Goal: Answer question/provide support: Share knowledge or assist other users

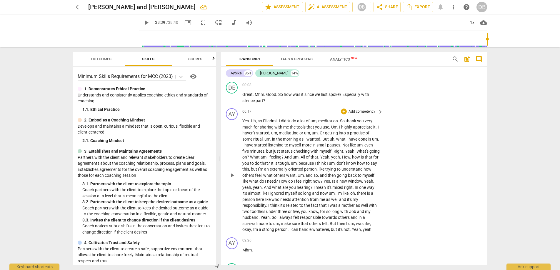
scroll to position [305, 0]
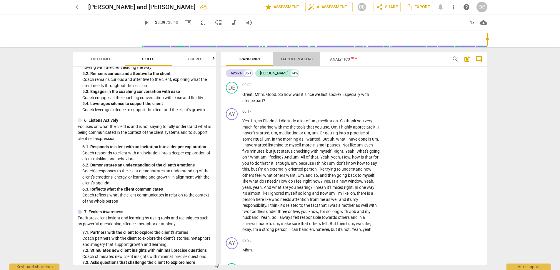
click at [291, 59] on span "Tags & Speakers" at bounding box center [296, 59] width 32 height 4
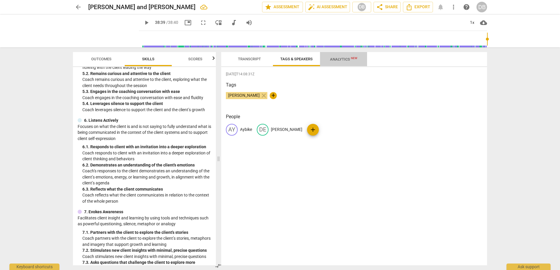
click at [331, 60] on span "Analytics New" at bounding box center [343, 59] width 27 height 4
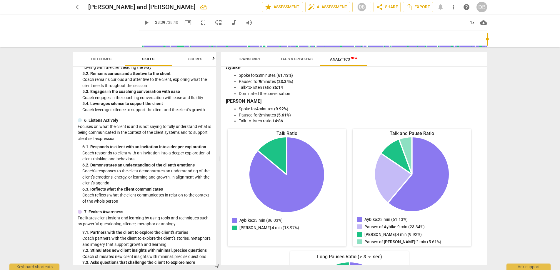
scroll to position [0, 0]
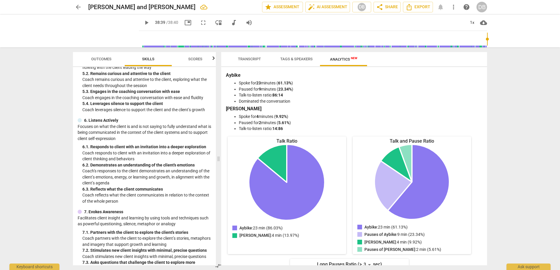
click at [252, 60] on span "Transcript" at bounding box center [249, 59] width 23 height 4
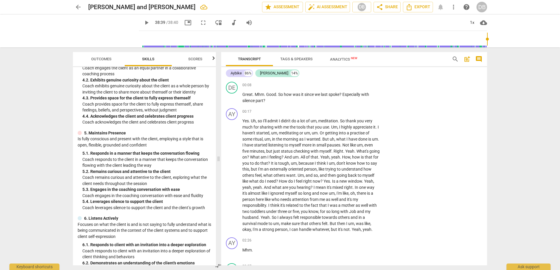
scroll to position [204, 0]
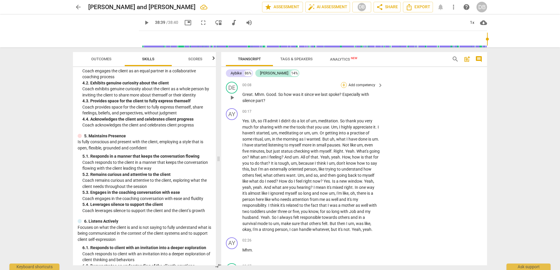
click at [342, 84] on div "+" at bounding box center [344, 85] width 6 height 6
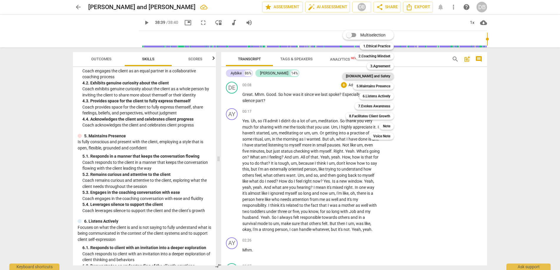
click at [380, 75] on b "[DOMAIN_NAME] and Safety" at bounding box center [368, 76] width 44 height 7
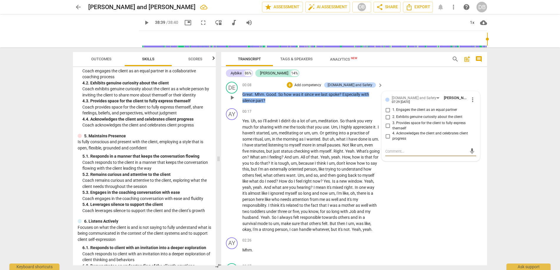
click at [387, 110] on input "1. Engages the client as an equal partner" at bounding box center [387, 110] width 9 height 7
checkbox input "true"
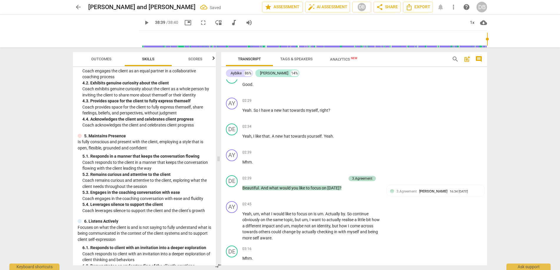
scroll to position [193, 0]
click at [479, 57] on span "comment" at bounding box center [478, 59] width 7 height 7
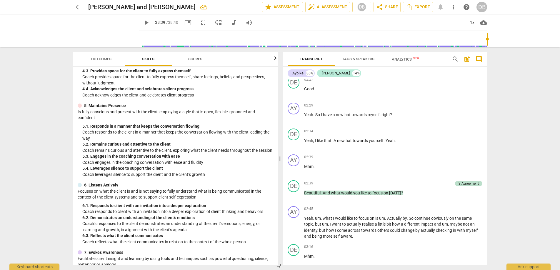
scroll to position [174, 0]
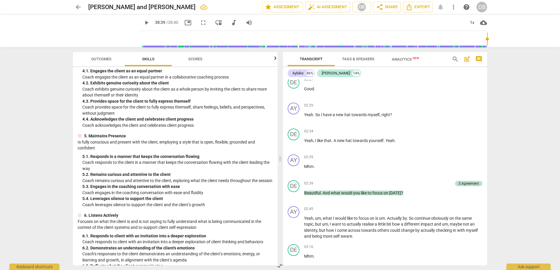
click at [480, 57] on span "comment" at bounding box center [478, 59] width 7 height 7
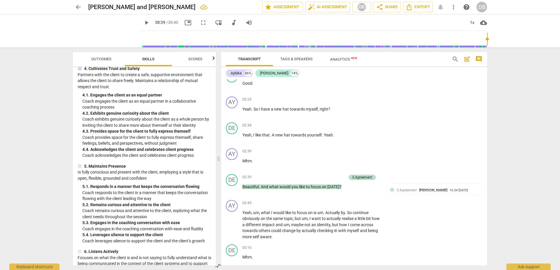
scroll to position [193, 0]
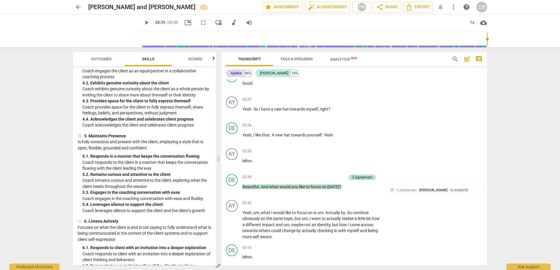
click at [467, 58] on span "post_add" at bounding box center [467, 59] width 7 height 7
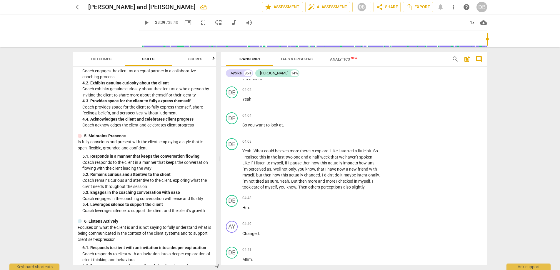
scroll to position [463, 0]
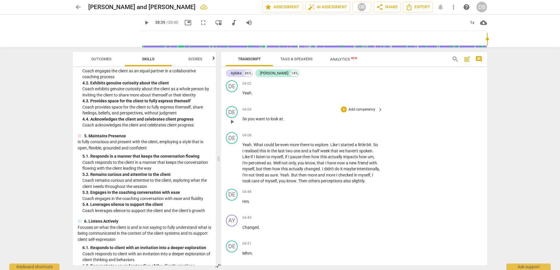
click at [242, 124] on div "DE play_arrow pause" at bounding box center [234, 116] width 16 height 21
click at [243, 121] on span "So" at bounding box center [245, 119] width 6 height 5
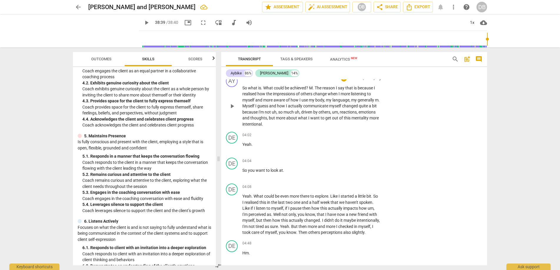
scroll to position [409, 0]
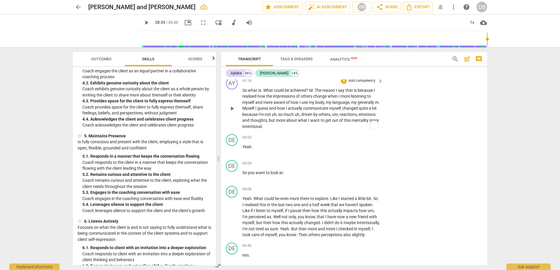
click at [370, 123] on span "more" at bounding box center [374, 120] width 9 height 5
click at [232, 112] on span "play_arrow" at bounding box center [232, 108] width 7 height 7
type input "2320"
click at [262, 129] on span "intentional" at bounding box center [251, 126] width 19 height 5
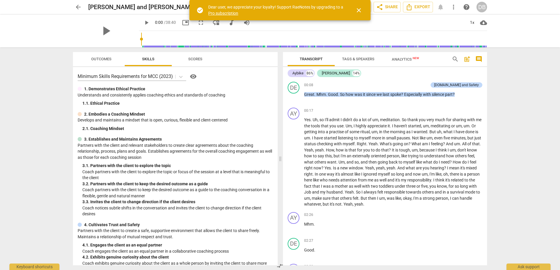
click at [358, 12] on span "close" at bounding box center [358, 10] width 7 height 7
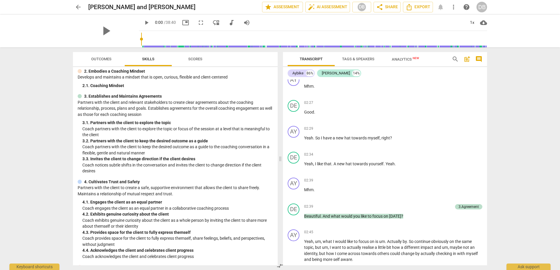
scroll to position [45, 0]
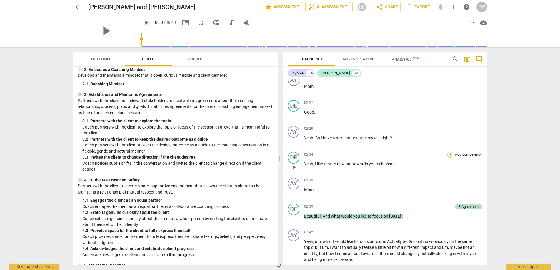
click at [450, 154] on div "+" at bounding box center [450, 155] width 6 height 6
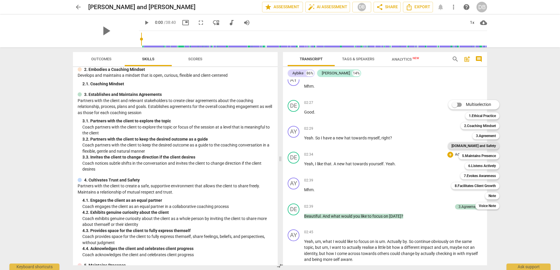
click at [485, 144] on b "[DOMAIN_NAME] and Safety" at bounding box center [474, 145] width 44 height 7
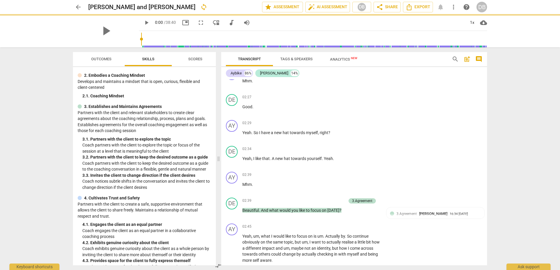
scroll to position [51, 0]
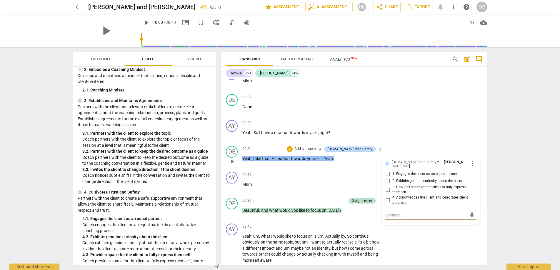
click at [388, 204] on input "4. Acknowledges the client and celebrates client progress" at bounding box center [387, 200] width 9 height 7
checkbox input "true"
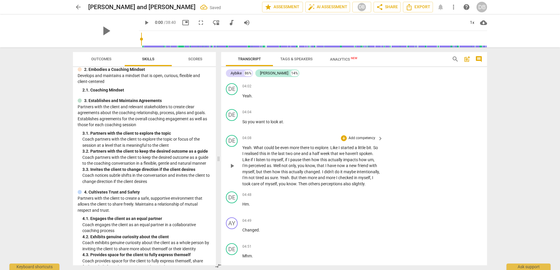
scroll to position [444, 0]
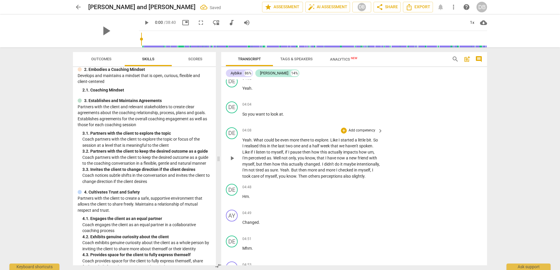
click at [243, 142] on span "Yeah" at bounding box center [246, 140] width 9 height 5
click at [233, 162] on span "play_arrow" at bounding box center [232, 158] width 7 height 7
click at [234, 139] on div "DE" at bounding box center [232, 133] width 12 height 12
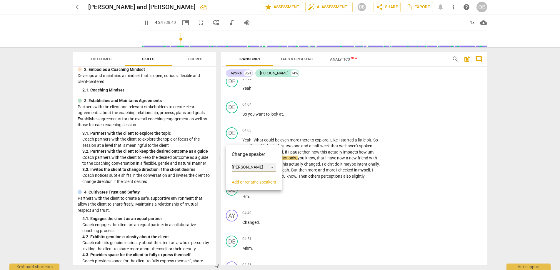
click at [240, 169] on div "[PERSON_NAME]" at bounding box center [254, 167] width 44 height 9
click at [244, 156] on li "Aybike" at bounding box center [254, 156] width 45 height 11
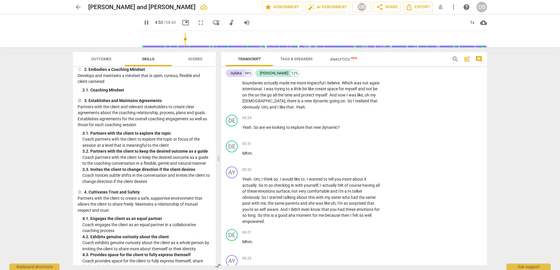
scroll to position [643, 0]
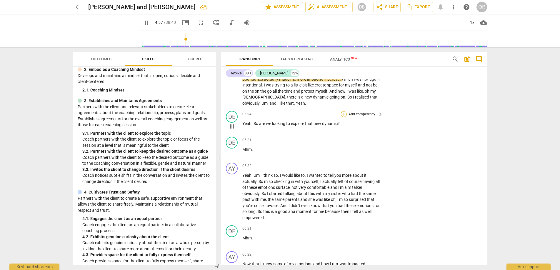
click at [342, 117] on div "+" at bounding box center [344, 114] width 6 height 6
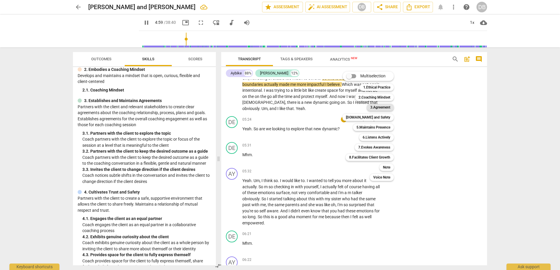
click at [377, 107] on b "3.Agreement" at bounding box center [380, 107] width 20 height 7
type input "300"
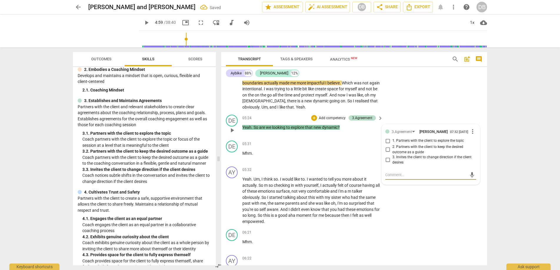
click at [387, 144] on input "1. Partners with the client to explore the topic" at bounding box center [387, 140] width 9 height 7
checkbox input "true"
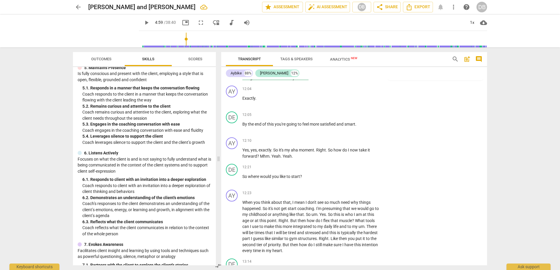
scroll to position [1529, 0]
click at [299, 180] on span "start" at bounding box center [295, 177] width 9 height 5
click at [343, 171] on div "+" at bounding box center [344, 168] width 6 height 6
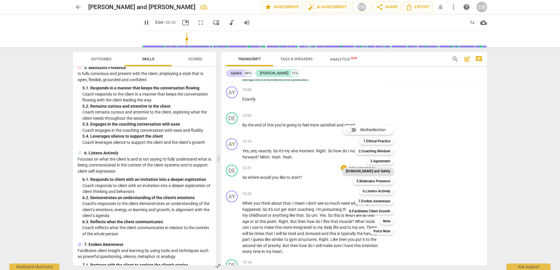
click at [380, 171] on b "[DOMAIN_NAME] and Safety" at bounding box center [368, 171] width 44 height 7
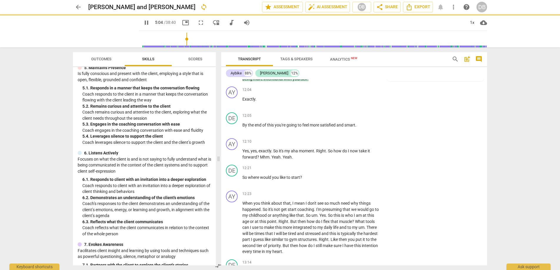
type input "304"
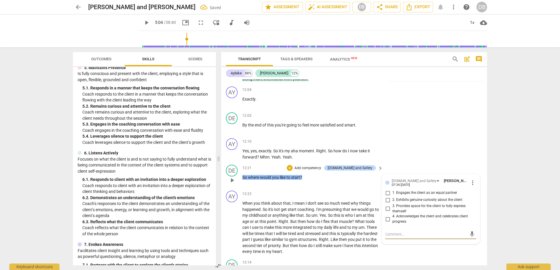
click at [388, 197] on input "1. Engages the client as an equal partner" at bounding box center [387, 192] width 9 height 7
checkbox input "true"
click at [377, 119] on span "keyboard_arrow_right" at bounding box center [380, 115] width 7 height 7
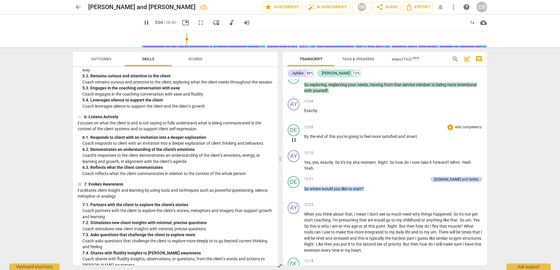
scroll to position [237, 0]
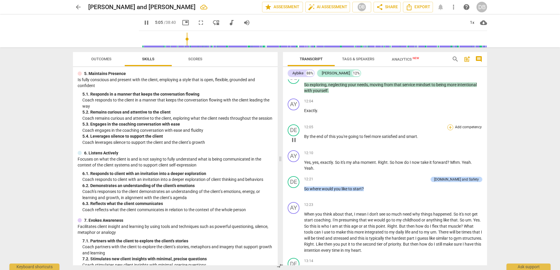
click at [449, 126] on div "+" at bounding box center [450, 127] width 6 height 6
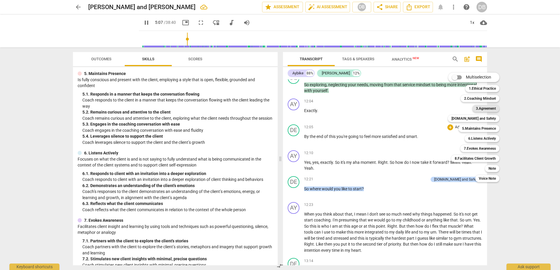
click at [476, 109] on b "3.Agreement" at bounding box center [486, 108] width 20 height 7
type input "308"
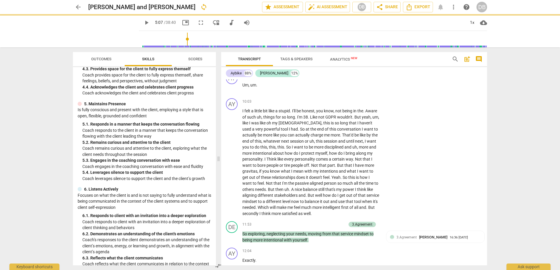
scroll to position [273, 0]
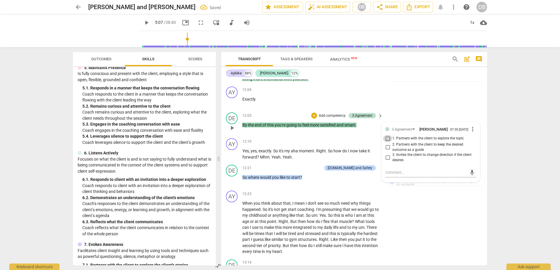
click at [389, 142] on input "1. Partners with the client to explore the topic" at bounding box center [387, 138] width 9 height 7
checkbox input "true"
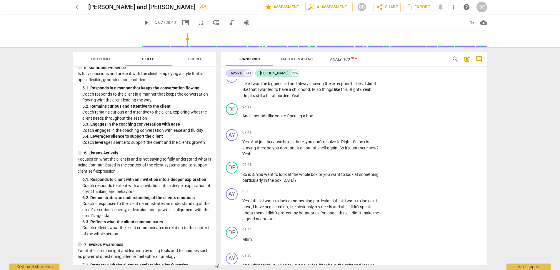
scroll to position [961, 0]
click at [344, 110] on div "+" at bounding box center [344, 107] width 6 height 6
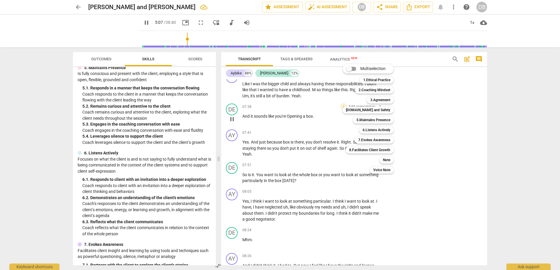
scroll to position [661, 0]
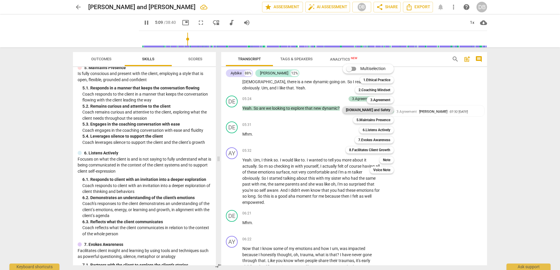
click at [378, 111] on b "[DOMAIN_NAME] and Safety" at bounding box center [368, 110] width 44 height 7
type input "310"
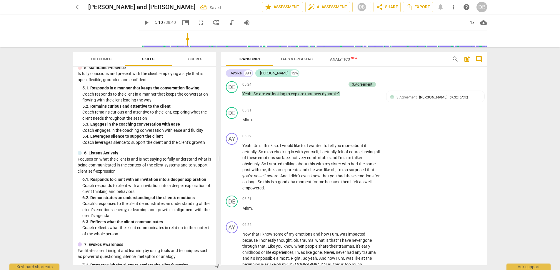
scroll to position [980, 0]
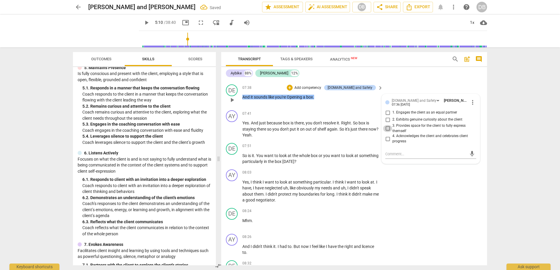
click at [387, 132] on input "3. Provides space for the client to fully express themself" at bounding box center [387, 128] width 9 height 7
checkbox input "true"
click at [353, 158] on span "look" at bounding box center [350, 155] width 9 height 5
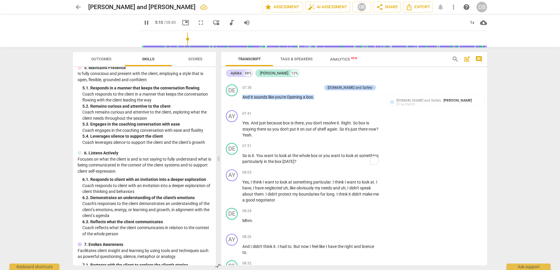
scroll to position [661, 0]
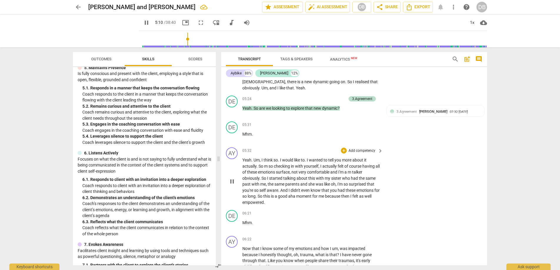
click at [346, 158] on div "AY play_arrow pause 05:32 + Add competency keyboard_arrow_right Yeah . Um , I t…" at bounding box center [354, 176] width 266 height 63
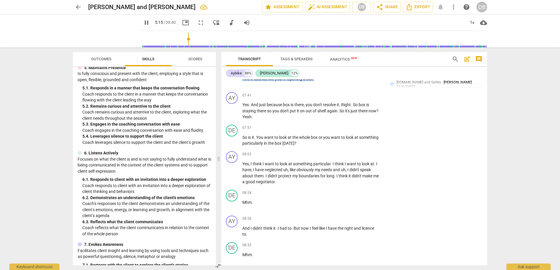
scroll to position [1012, 0]
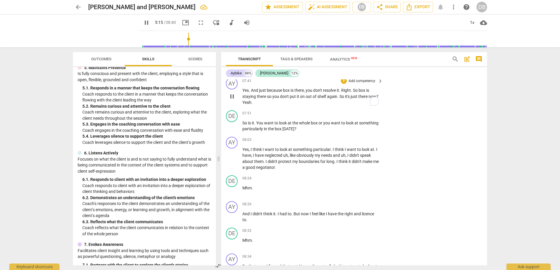
click at [267, 93] on span "because" at bounding box center [275, 90] width 16 height 5
click at [143, 21] on span "pause" at bounding box center [146, 22] width 7 height 7
type input "317"
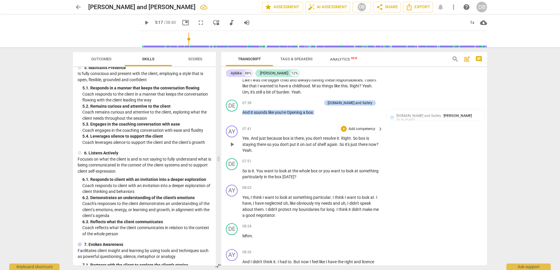
scroll to position [963, 0]
click at [352, 165] on p "Add competency" at bounding box center [362, 162] width 28 height 5
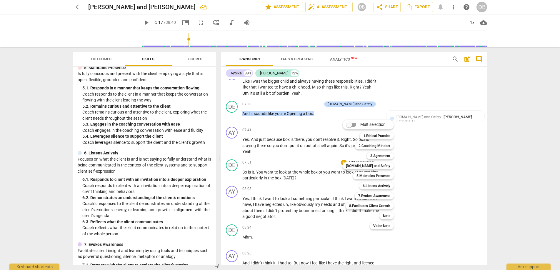
drag, startPoint x: 213, startPoint y: 157, endPoint x: 220, endPoint y: 136, distance: 22.3
click at [220, 136] on div at bounding box center [280, 135] width 560 height 270
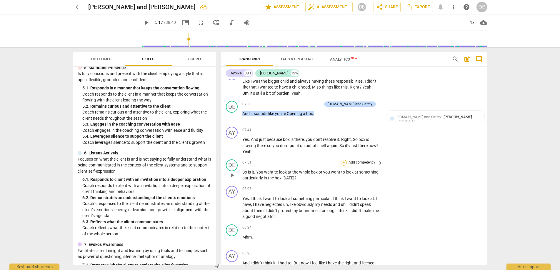
click at [343, 166] on div "+" at bounding box center [344, 163] width 6 height 6
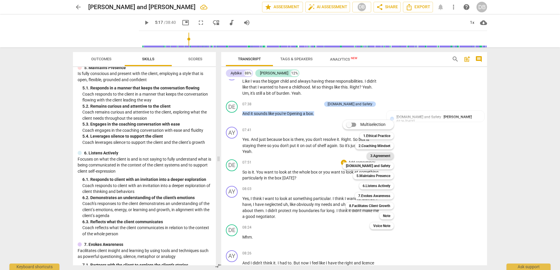
click at [379, 156] on b "3.Agreement" at bounding box center [380, 155] width 20 height 7
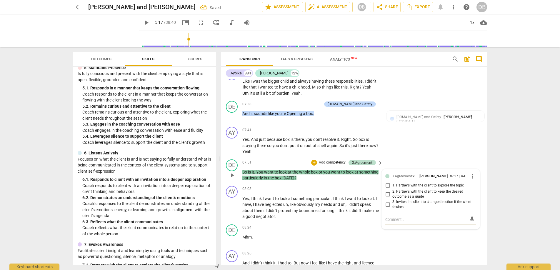
click at [387, 208] on input "3. Invites the client to change direction if the client desires" at bounding box center [387, 204] width 9 height 7
checkbox input "true"
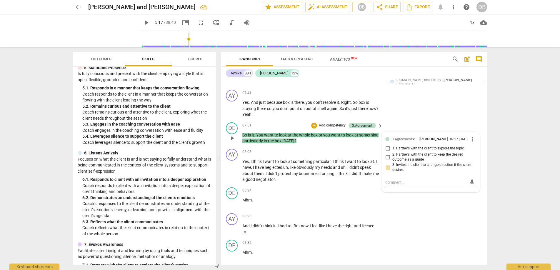
scroll to position [1000, 0]
click at [387, 152] on input "1. Partners with the client to explore the topic" at bounding box center [387, 148] width 9 height 7
checkbox input "true"
click at [387, 171] on input "3. Invites the client to change direction if the client desires" at bounding box center [387, 167] width 9 height 7
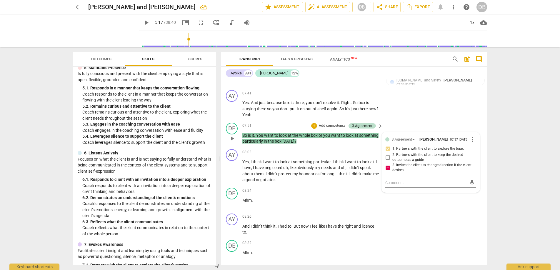
checkbox input "false"
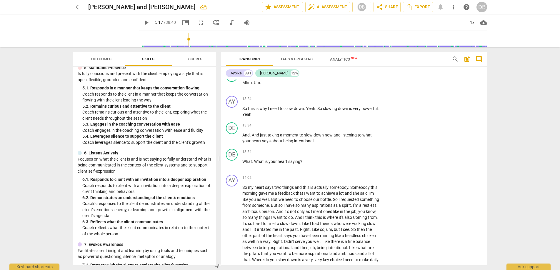
scroll to position [1779, 0]
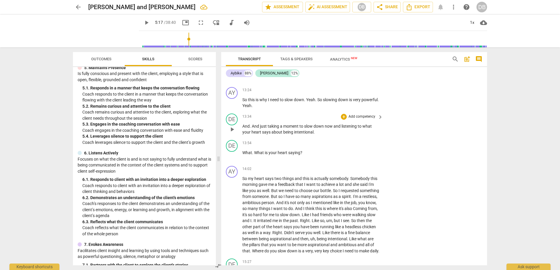
click at [317, 135] on p "And . And just taking a moment to slow down now and listening to what your hear…" at bounding box center [311, 129] width 138 height 12
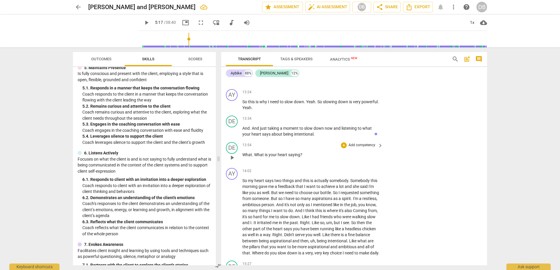
drag, startPoint x: 243, startPoint y: 166, endPoint x: 251, endPoint y: 166, distance: 8.5
click at [244, 157] on span "What" at bounding box center [247, 154] width 10 height 5
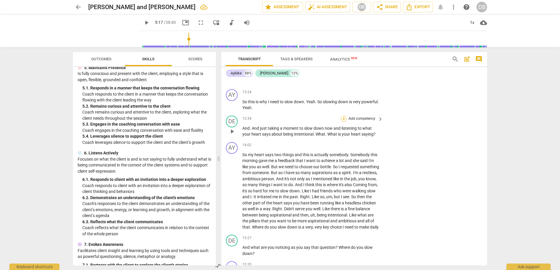
click at [345, 122] on div "+" at bounding box center [344, 119] width 6 height 6
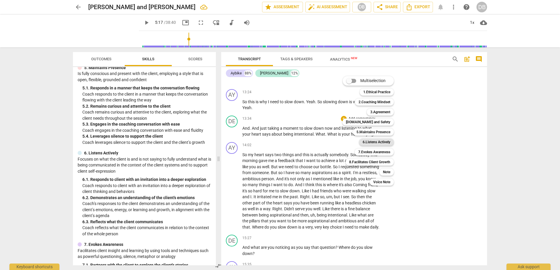
click at [378, 143] on b "6.Listens Actively" at bounding box center [377, 142] width 28 height 7
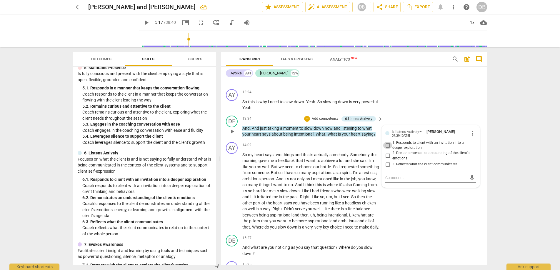
click at [387, 149] on input "1. Responds to client with an invitation into a deeper exploration" at bounding box center [387, 145] width 9 height 7
checkbox input "true"
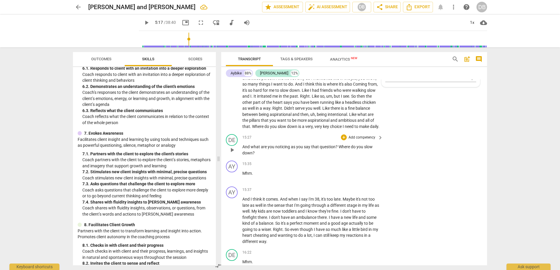
scroll to position [1878, 0]
click at [345, 139] on div "+" at bounding box center [344, 137] width 6 height 6
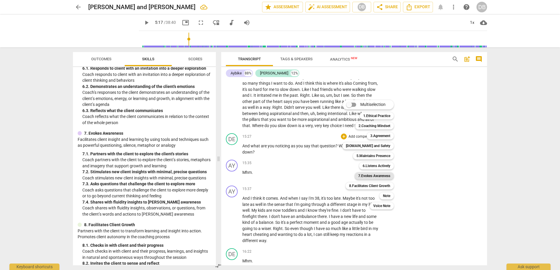
click at [370, 176] on b "7.Evokes Awareness" at bounding box center [374, 175] width 32 height 7
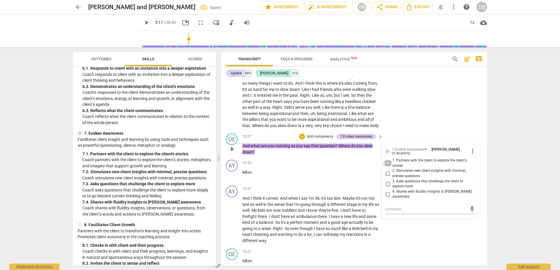
click at [389, 167] on input "1. Partners with the client to explore the client's stories" at bounding box center [387, 163] width 9 height 7
checkbox input "true"
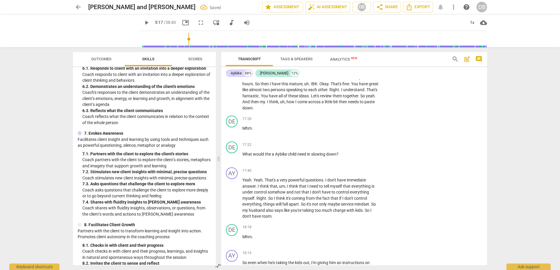
scroll to position [2154, 0]
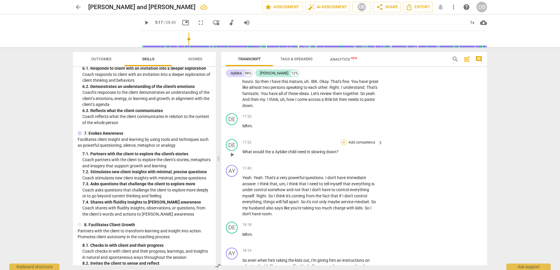
click at [343, 145] on div "+" at bounding box center [344, 142] width 6 height 6
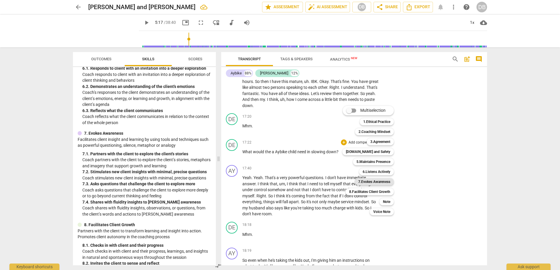
click at [369, 181] on b "7.Evokes Awareness" at bounding box center [374, 181] width 32 height 7
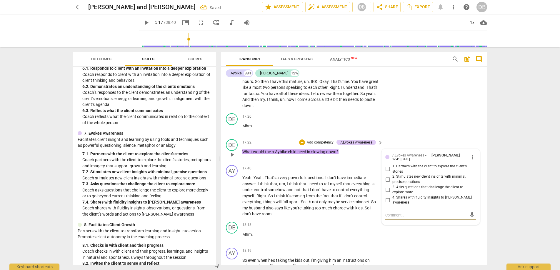
click at [389, 183] on input "2. Stimulates new client insights with minimal, precise questions" at bounding box center [387, 179] width 9 height 7
checkbox input "true"
click at [388, 193] on input "3. Asks questions that challenge the client to explore more" at bounding box center [387, 189] width 9 height 7
checkbox input "true"
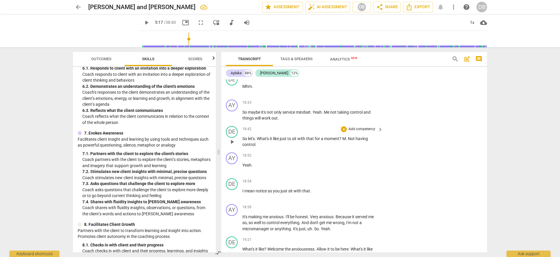
scroll to position [2359, 0]
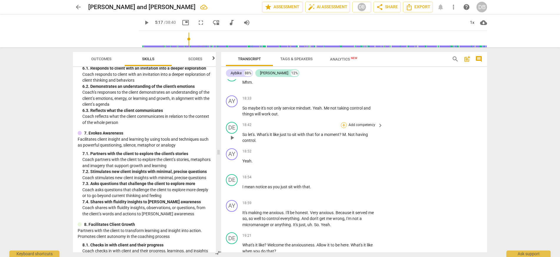
click at [345, 128] on div "+" at bounding box center [344, 125] width 6 height 6
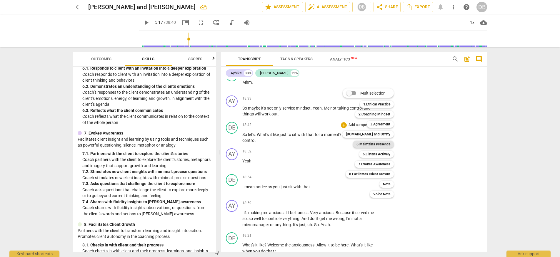
click at [367, 143] on b "5.Maintains Presence" at bounding box center [374, 144] width 34 height 7
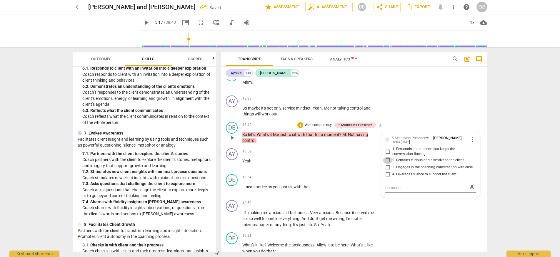
click at [387, 164] on input "2. Remains curious and attentive to the client" at bounding box center [387, 160] width 9 height 7
checkbox input "true"
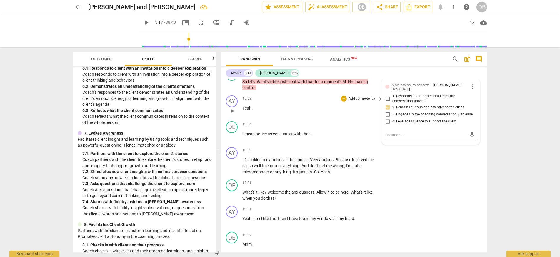
scroll to position [2403, 0]
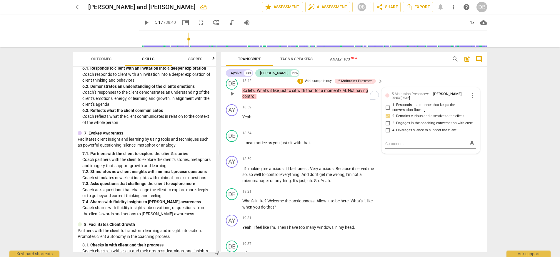
click at [244, 93] on span "So" at bounding box center [245, 90] width 6 height 5
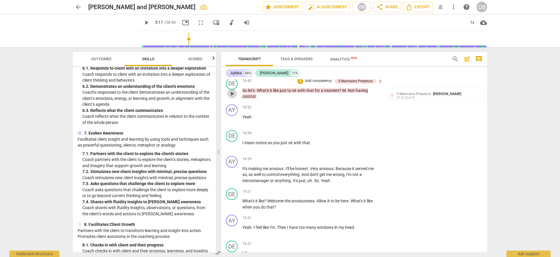
click at [232, 97] on span "play_arrow" at bounding box center [232, 93] width 7 height 7
click at [310, 145] on span "that" at bounding box center [306, 143] width 8 height 5
click at [343, 137] on div "+" at bounding box center [344, 134] width 6 height 6
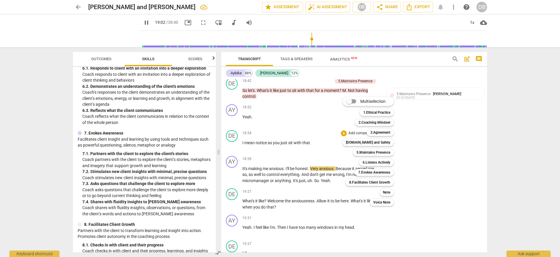
click at [263, 159] on div at bounding box center [280, 128] width 560 height 257
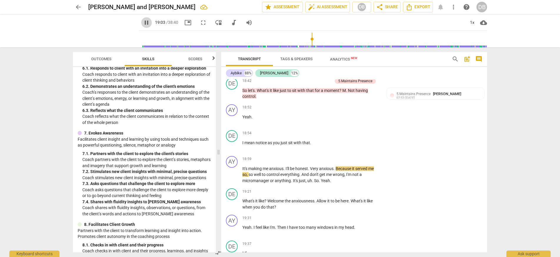
click at [143, 23] on span "pause" at bounding box center [146, 22] width 7 height 7
type input "1144"
click at [306, 145] on span "that" at bounding box center [306, 143] width 8 height 5
drag, startPoint x: 311, startPoint y: 160, endPoint x: 242, endPoint y: 159, distance: 68.8
click at [242, 146] on p "I mean notice as you just sit with that ." at bounding box center [311, 143] width 138 height 6
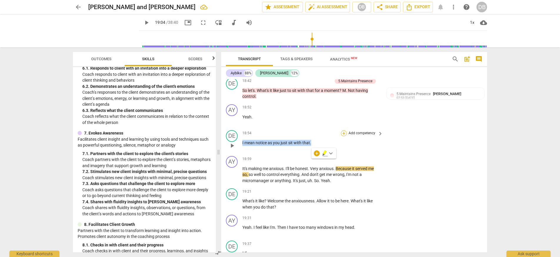
click at [344, 137] on div "+" at bounding box center [344, 134] width 6 height 6
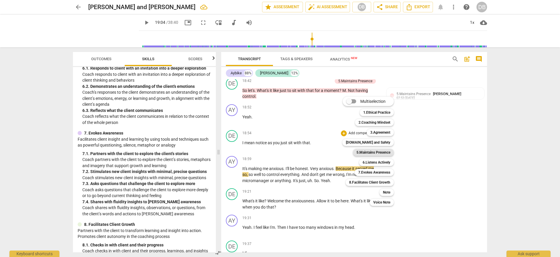
click at [370, 151] on b "5.Maintains Presence" at bounding box center [374, 152] width 34 height 7
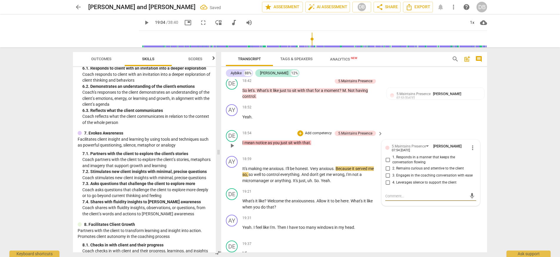
click at [389, 172] on input "2. Remains curious and attentive to the client" at bounding box center [387, 168] width 9 height 7
checkbox input "true"
click at [233, 208] on span "play_arrow" at bounding box center [232, 204] width 7 height 7
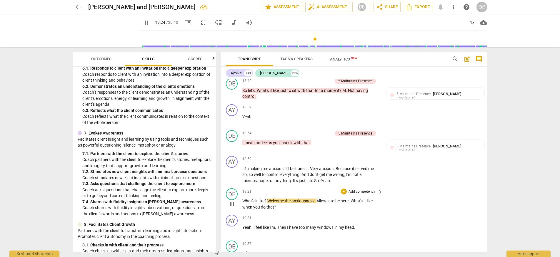
click at [266, 204] on span "?" at bounding box center [265, 201] width 3 height 5
type input "1165"
drag, startPoint x: 320, startPoint y: 219, endPoint x: 323, endPoint y: 218, distance: 3.3
click at [318, 204] on span "." at bounding box center [317, 201] width 2 height 5
click at [233, 221] on div "DE play_arrow pause 00:08 + Add competency [DOMAIN_NAME] and Safety keyboard_ar…" at bounding box center [354, 165] width 266 height 173
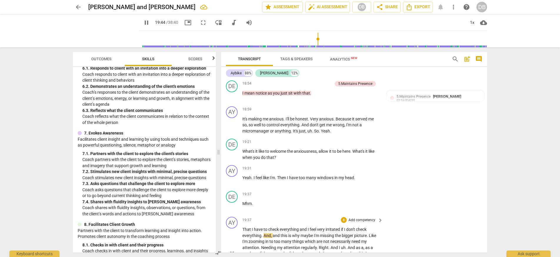
scroll to position [2462, 0]
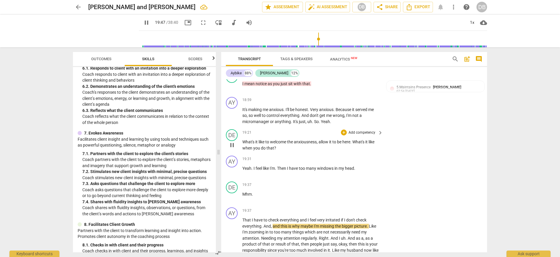
click at [233, 149] on span "pause" at bounding box center [232, 145] width 7 height 7
type input "1188"
click at [343, 136] on div "+" at bounding box center [344, 133] width 6 height 6
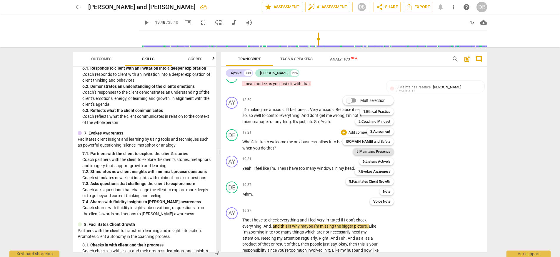
click at [370, 154] on b "5.Maintains Presence" at bounding box center [374, 151] width 34 height 7
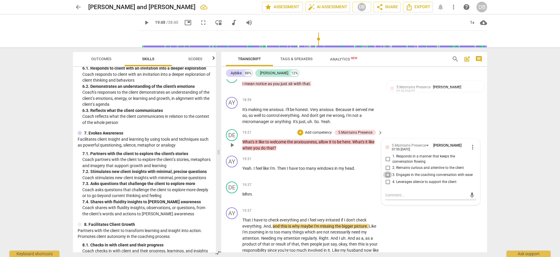
click at [389, 179] on input "3. Engages in the coaching conversation with ease" at bounding box center [387, 175] width 9 height 7
checkbox input "true"
click at [318, 136] on p "Add competency" at bounding box center [318, 132] width 28 height 5
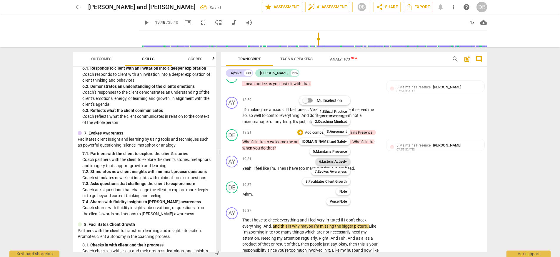
click at [344, 161] on b "6.Listens Actively" at bounding box center [333, 161] width 28 height 7
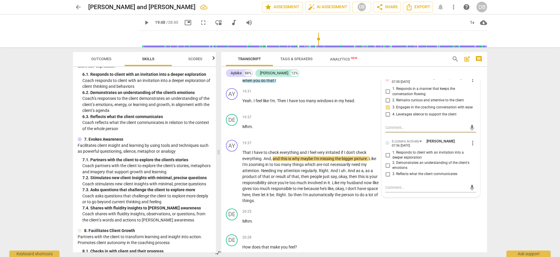
scroll to position [376, 0]
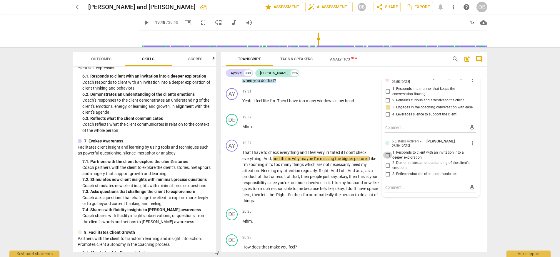
click at [387, 159] on input "1. Responds to client with an invitation into a deeper exploration" at bounding box center [387, 155] width 9 height 7
checkbox input "true"
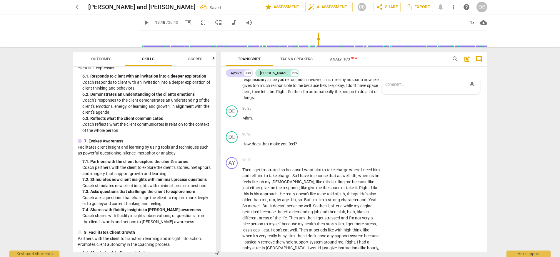
scroll to position [2635, 0]
click at [291, 145] on span "feel" at bounding box center [292, 142] width 6 height 5
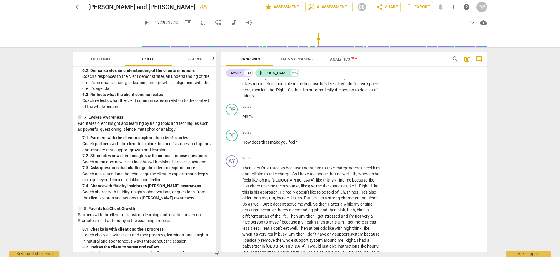
scroll to position [400, 0]
click at [344, 136] on div "+" at bounding box center [344, 133] width 6 height 6
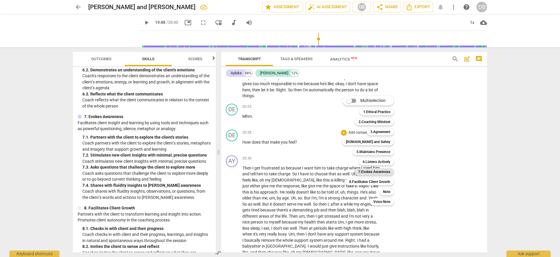
click at [378, 170] on b "7.Evokes Awareness" at bounding box center [374, 172] width 32 height 7
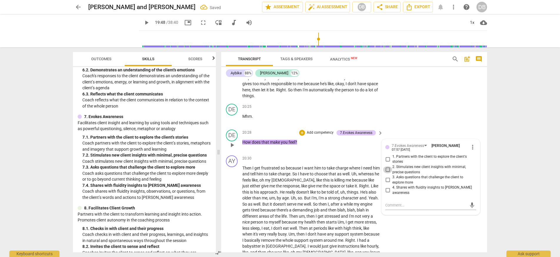
click at [387, 174] on input "2. Stimulates new client insights with minimal, precise questions" at bounding box center [387, 170] width 9 height 7
checkbox input "true"
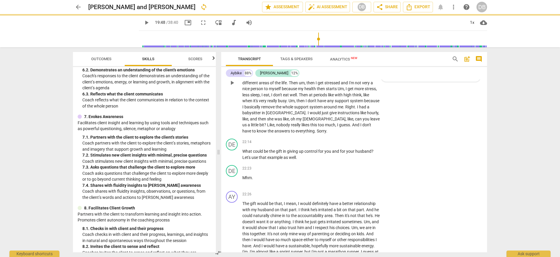
scroll to position [2770, 0]
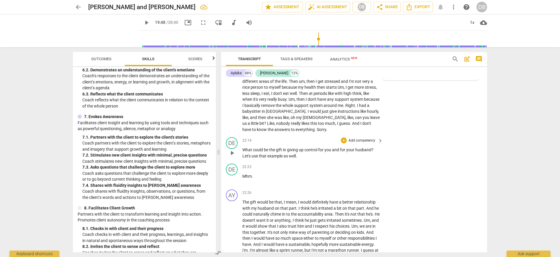
click at [332, 152] on span "you" at bounding box center [329, 150] width 8 height 5
click at [344, 144] on div "+" at bounding box center [344, 141] width 6 height 6
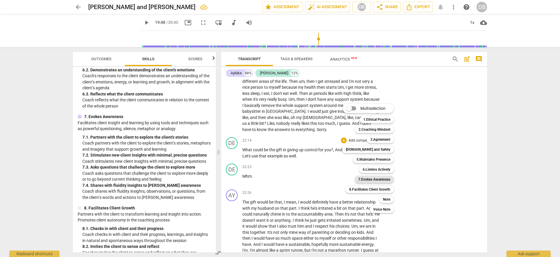
click at [377, 179] on b "7.Evokes Awareness" at bounding box center [374, 179] width 32 height 7
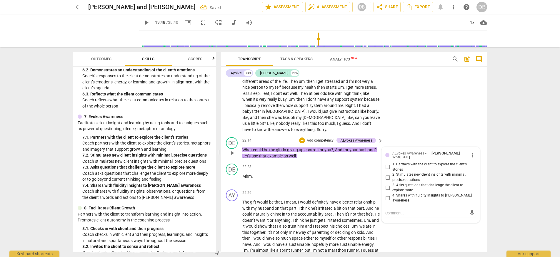
click at [397, 193] on span "3. Asks questions that challenge the client to explore more" at bounding box center [432, 188] width 81 height 10
click at [392, 192] on input "3. Asks questions that challenge the client to explore more" at bounding box center [387, 187] width 9 height 7
checkbox input "true"
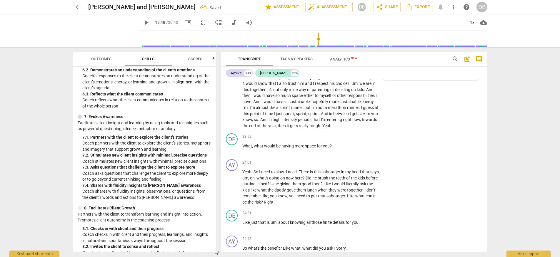
scroll to position [2913, 0]
click at [343, 139] on div "+" at bounding box center [344, 137] width 6 height 6
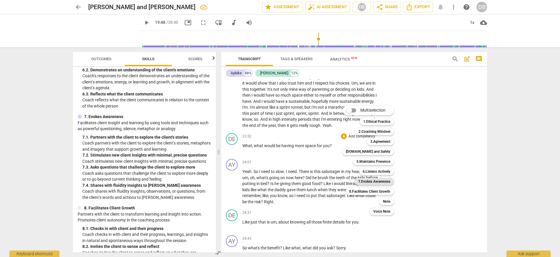
click at [372, 181] on b "7.Evokes Awareness" at bounding box center [374, 181] width 32 height 7
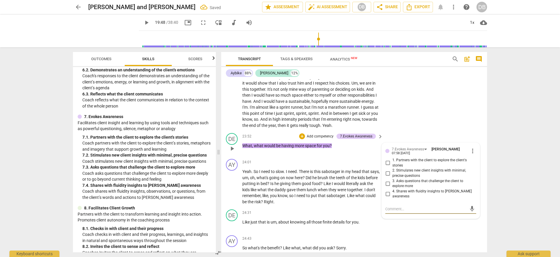
click at [388, 167] on input "1. Partners with the client to explore the client's stories" at bounding box center [387, 163] width 9 height 7
checkbox input "true"
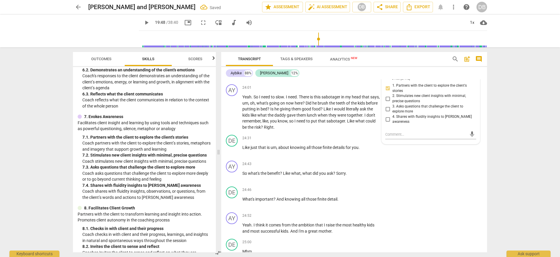
scroll to position [2988, 0]
click at [235, 154] on span "play_arrow" at bounding box center [232, 150] width 7 height 7
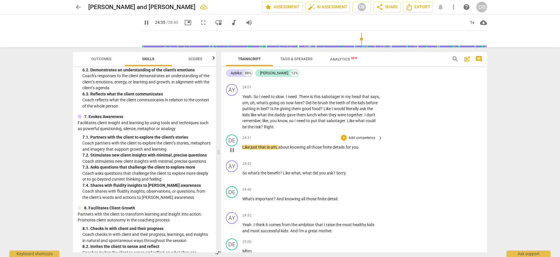
click at [279, 150] on span "about" at bounding box center [284, 147] width 12 height 5
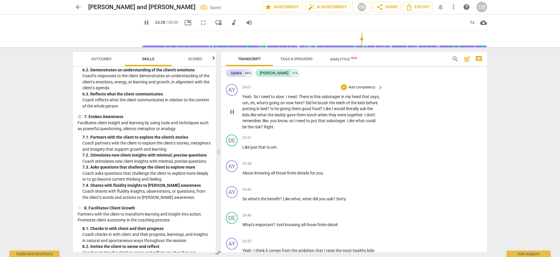
click at [295, 130] on p "Yeah . So I need to slow . I need . There is this sabotager in my head that say…" at bounding box center [311, 112] width 138 height 36
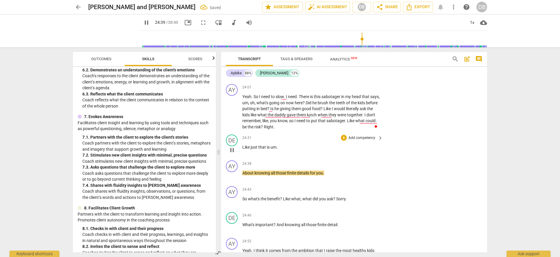
click at [242, 154] on div "play_arrow pause" at bounding box center [234, 151] width 15 height 8
click at [243, 150] on span "Like" at bounding box center [246, 147] width 8 height 5
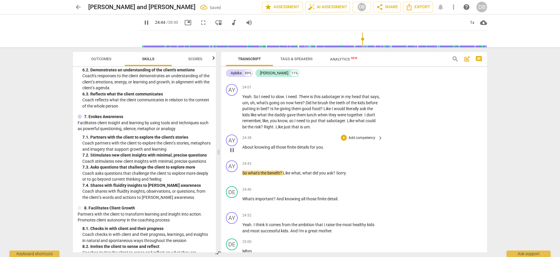
click at [242, 154] on div "play_arrow pause" at bounding box center [234, 151] width 15 height 8
click at [243, 150] on span "About" at bounding box center [248, 147] width 12 height 5
type input "1486"
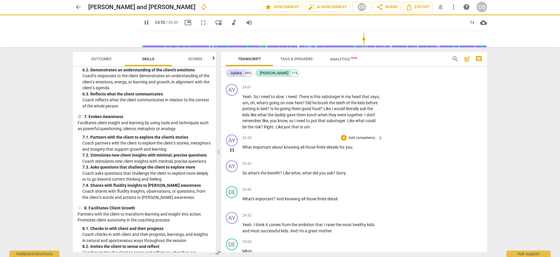
drag, startPoint x: 352, startPoint y: 171, endPoint x: 361, endPoint y: 170, distance: 8.8
click at [354, 151] on p "What important about knowing all those finite details for you ." at bounding box center [311, 147] width 138 height 6
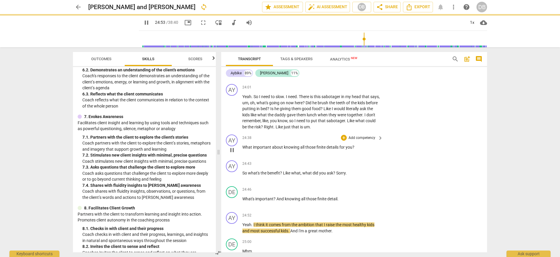
scroll to position [3015, 0]
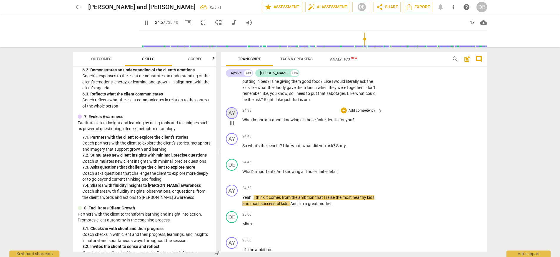
click at [236, 119] on div "AY" at bounding box center [232, 113] width 12 height 12
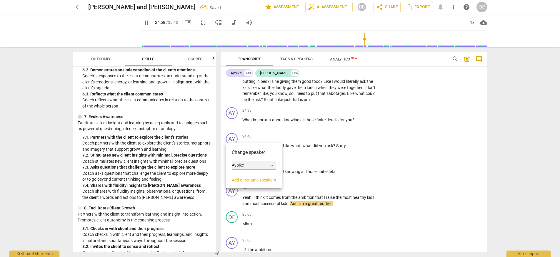
click at [245, 162] on div "Aybike" at bounding box center [254, 165] width 44 height 9
click at [248, 175] on li "[PERSON_NAME]" at bounding box center [254, 176] width 45 height 11
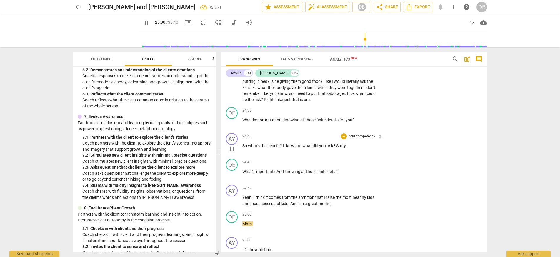
click at [233, 152] on span "pause" at bounding box center [232, 148] width 7 height 7
type input "1501"
click at [344, 114] on div "+" at bounding box center [344, 111] width 6 height 6
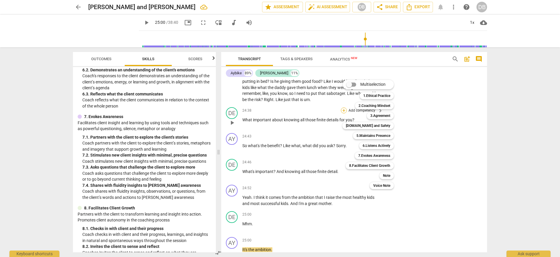
click at [344, 134] on div "Multiselection m 1.Ethical Practice 1 2.Coaching Mindset 2 3.Agreement 3 [DOMAI…" at bounding box center [372, 135] width 65 height 112
click at [375, 155] on b "7.Evokes Awareness" at bounding box center [374, 155] width 32 height 7
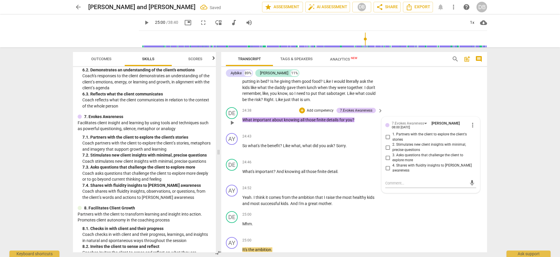
click at [399, 163] on span "3. Asks questions that challenge the client to explore more" at bounding box center [432, 158] width 81 height 10
click at [392, 162] on input "3. Asks questions that challenge the client to explore more" at bounding box center [387, 157] width 9 height 7
checkbox input "true"
click at [415, 105] on div "AY play_arrow pause 24:01 + Add competency keyboard_arrow_right Yeah . So I nee…" at bounding box center [354, 79] width 266 height 51
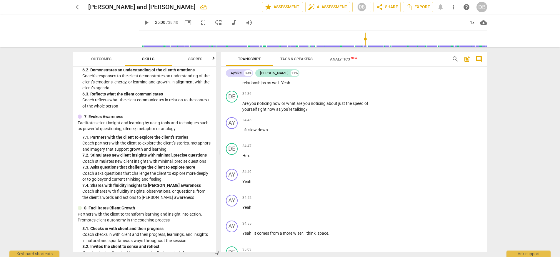
scroll to position [4386, 0]
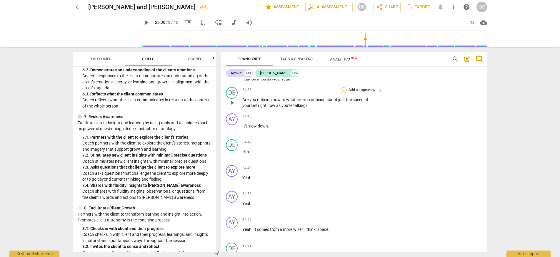
click at [341, 93] on div "+" at bounding box center [344, 90] width 6 height 6
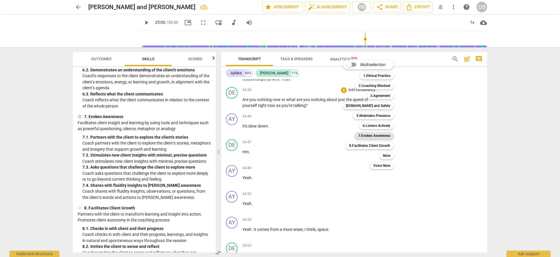
click at [381, 136] on b "7.Evokes Awareness" at bounding box center [374, 135] width 32 height 7
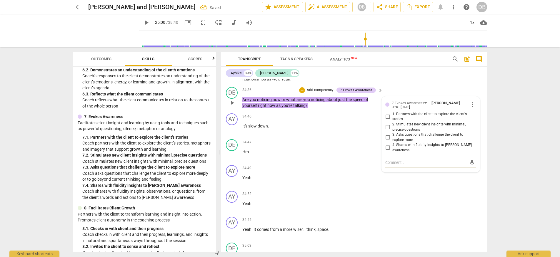
click at [401, 153] on span "4. Shares with fluidity insights to [PERSON_NAME] awareness" at bounding box center [432, 148] width 81 height 10
click at [392, 152] on input "4. Shares with fluidity insights to [PERSON_NAME] awareness" at bounding box center [387, 147] width 9 height 7
checkbox input "true"
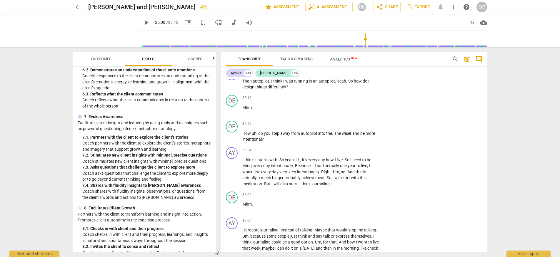
scroll to position [4587, 0]
click at [333, 135] on span "." at bounding box center [333, 132] width 2 height 5
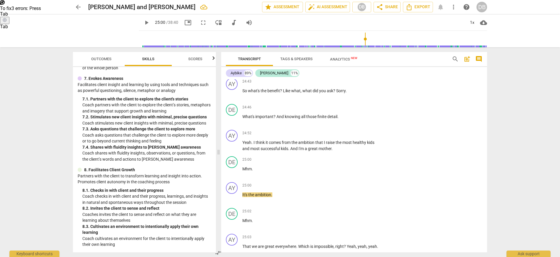
scroll to position [3078, 0]
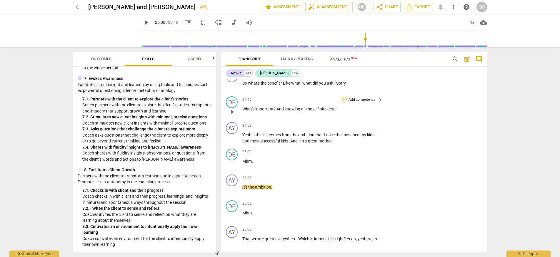
click at [343, 103] on div "+" at bounding box center [344, 100] width 6 height 6
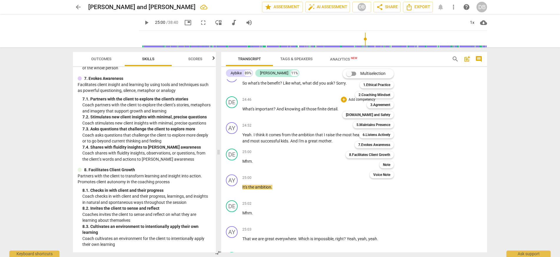
click at [427, 83] on div at bounding box center [280, 128] width 560 height 257
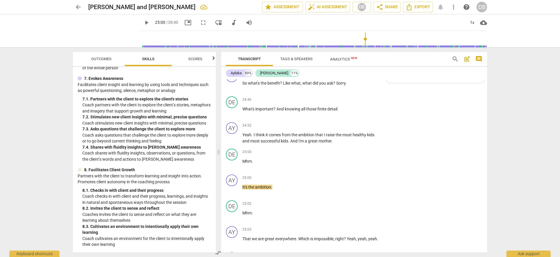
click at [425, 63] on span "7.Evokes Awareness" at bounding box center [413, 61] width 32 height 4
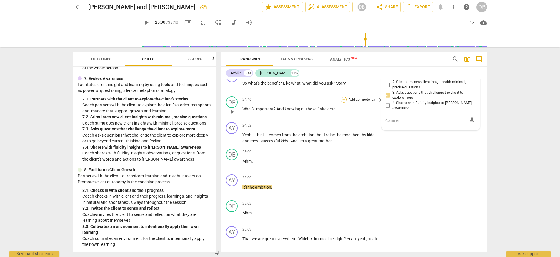
click at [343, 103] on div "+" at bounding box center [344, 100] width 6 height 6
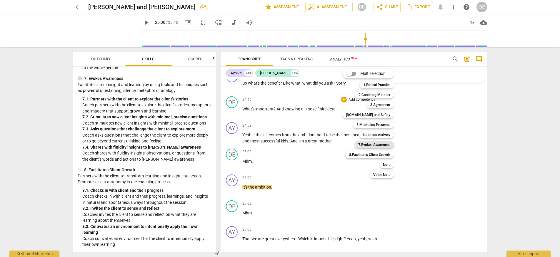
click at [367, 145] on b "7.Evokes Awareness" at bounding box center [374, 145] width 32 height 7
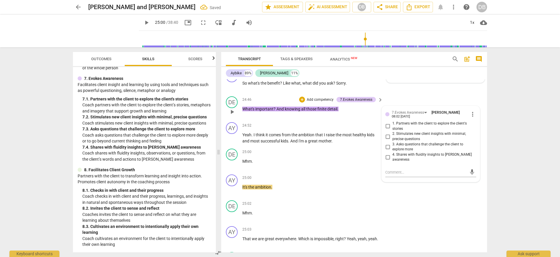
click at [397, 152] on span "3. Asks questions that challenge the client to explore more" at bounding box center [432, 147] width 81 height 10
click at [392, 151] on input "3. Asks questions that challenge the client to explore more" at bounding box center [387, 147] width 9 height 7
checkbox input "true"
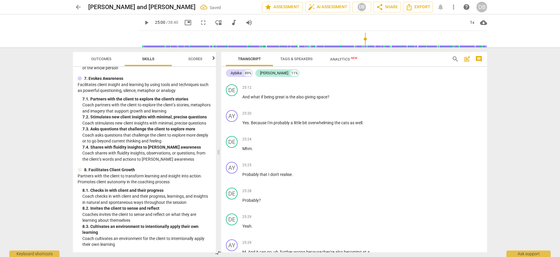
scroll to position [3247, 0]
click at [343, 89] on div "+" at bounding box center [344, 86] width 6 height 6
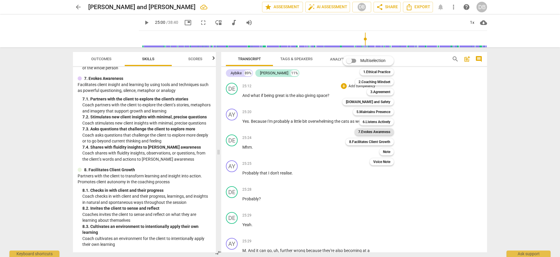
click at [371, 132] on b "7.Evokes Awareness" at bounding box center [374, 132] width 32 height 7
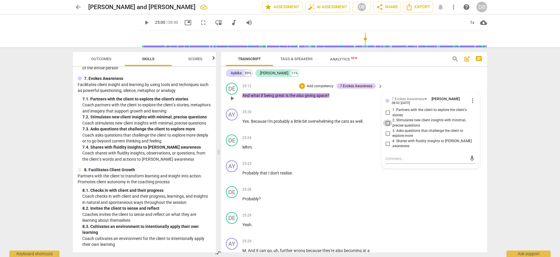
click at [386, 127] on input "2. Stimulates new client insights with minimal, precise questions" at bounding box center [387, 123] width 9 height 7
checkbox input "true"
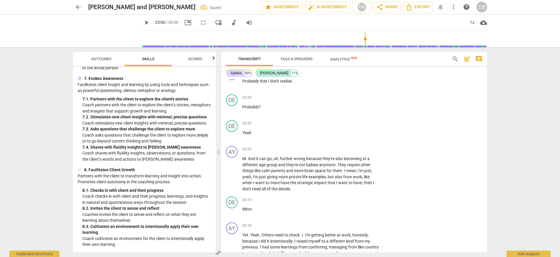
scroll to position [3345, 0]
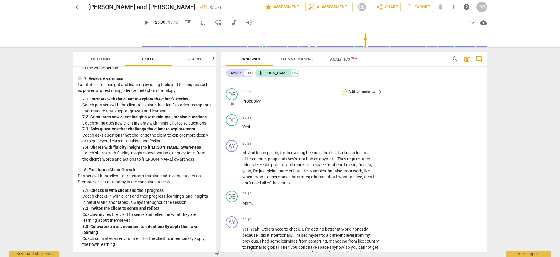
click at [345, 95] on div "+" at bounding box center [344, 92] width 6 height 6
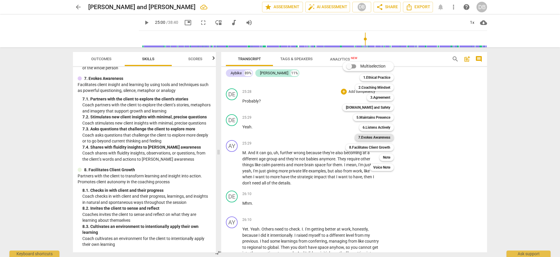
click at [370, 136] on b "7.Evokes Awareness" at bounding box center [374, 137] width 32 height 7
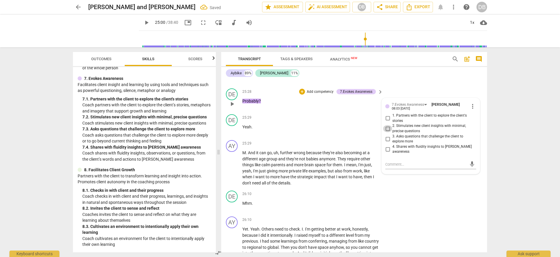
click at [388, 132] on input "2. Stimulates new client insights with minimal, precise questions" at bounding box center [387, 128] width 9 height 7
checkbox input "true"
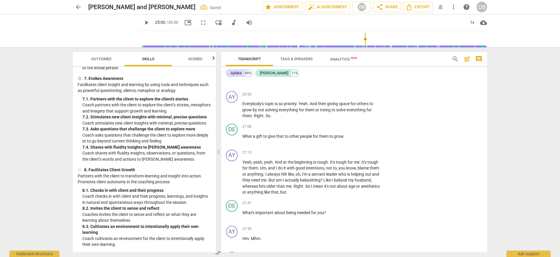
scroll to position [3588, 0]
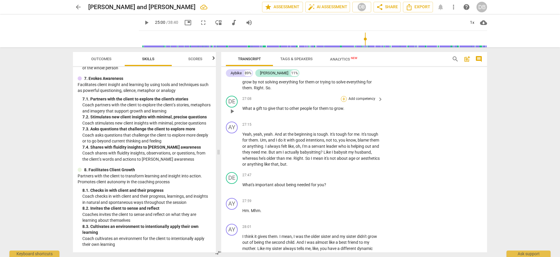
click at [344, 102] on div "+" at bounding box center [344, 99] width 6 height 6
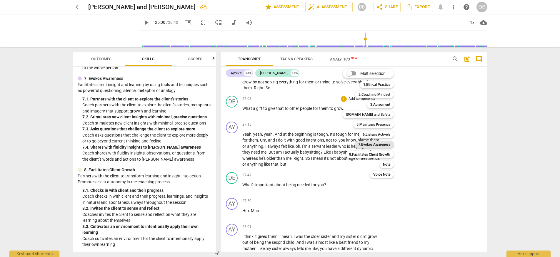
click at [365, 144] on b "7.Evokes Awareness" at bounding box center [374, 144] width 32 height 7
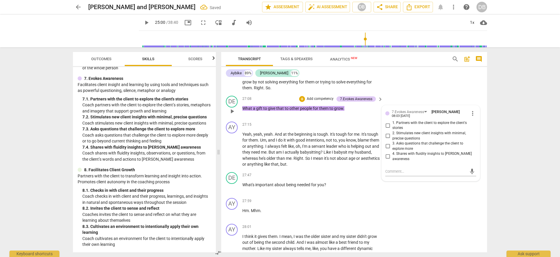
click at [405, 162] on span "4. Shares with fluidity insights to [PERSON_NAME] awareness" at bounding box center [432, 157] width 81 height 10
click at [392, 160] on input "4. Shares with fluidity insights to [PERSON_NAME] awareness" at bounding box center [387, 156] width 9 height 7
checkbox input "true"
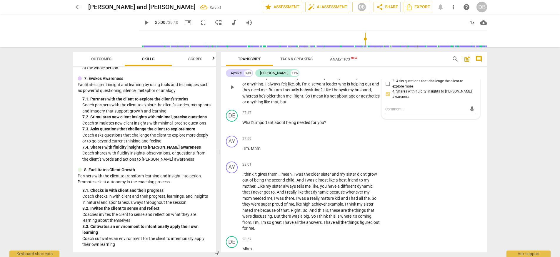
scroll to position [3654, 0]
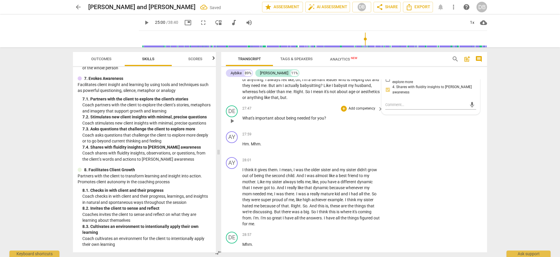
click at [328, 122] on p "What's important about being needed for you ?" at bounding box center [311, 118] width 138 height 6
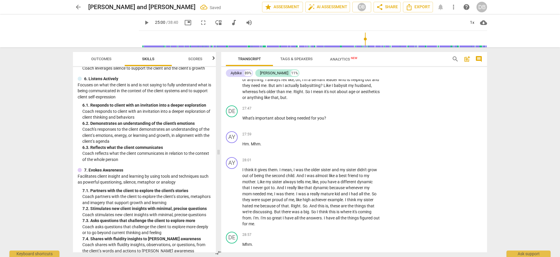
scroll to position [345, 0]
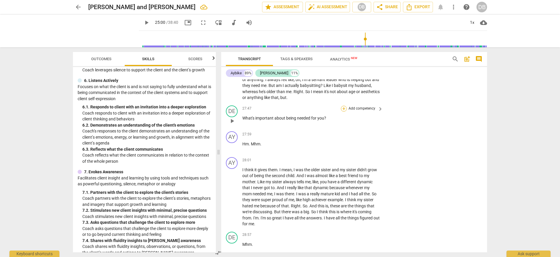
click at [344, 112] on div "+" at bounding box center [344, 109] width 6 height 6
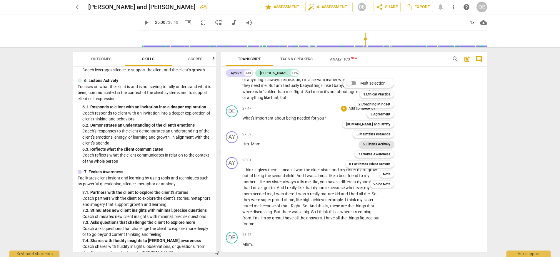
click at [371, 144] on b "6.Listens Actively" at bounding box center [377, 144] width 28 height 7
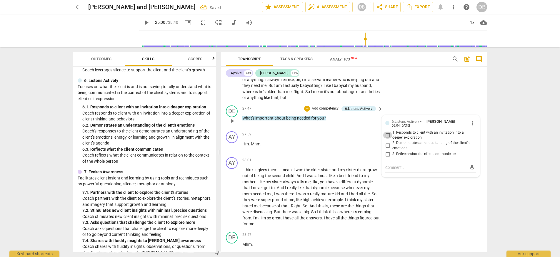
click at [385, 139] on input "1. Responds to client with an invitation into a deeper exploration" at bounding box center [387, 135] width 9 height 7
checkbox input "true"
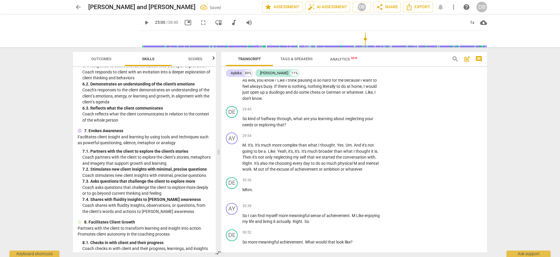
scroll to position [445, 0]
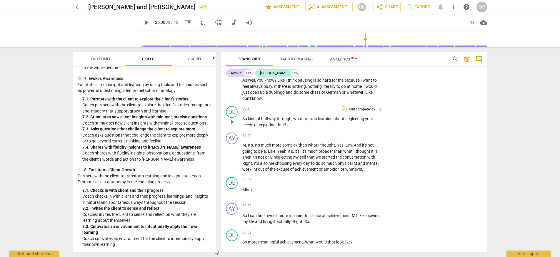
click at [343, 112] on div "+" at bounding box center [344, 110] width 6 height 6
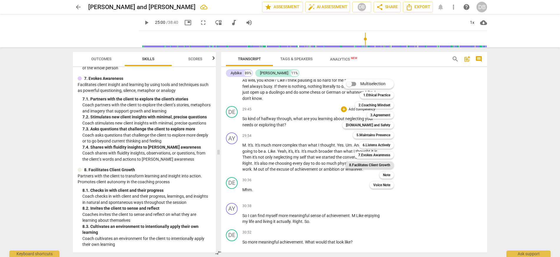
click at [381, 164] on b "8.Facilitates Client Growth" at bounding box center [369, 165] width 41 height 7
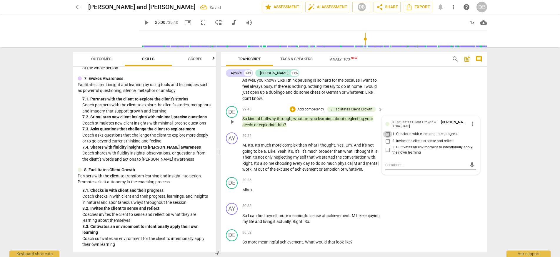
click at [390, 138] on input "1. Checks in with client and their progress" at bounding box center [387, 134] width 9 height 7
checkbox input "true"
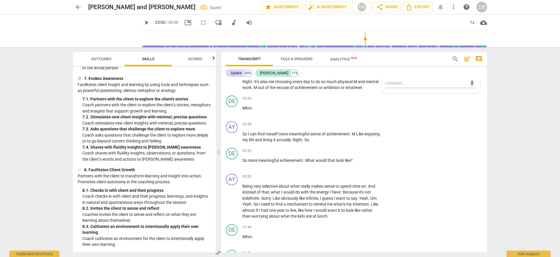
scroll to position [3959, 0]
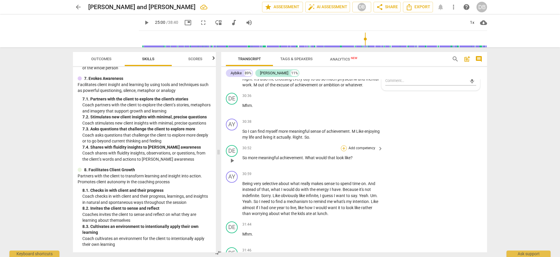
click at [346, 152] on div "+" at bounding box center [344, 149] width 6 height 6
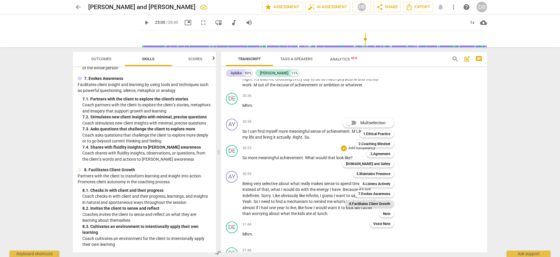
click at [383, 204] on b "8.Facilitates Client Growth" at bounding box center [369, 204] width 41 height 7
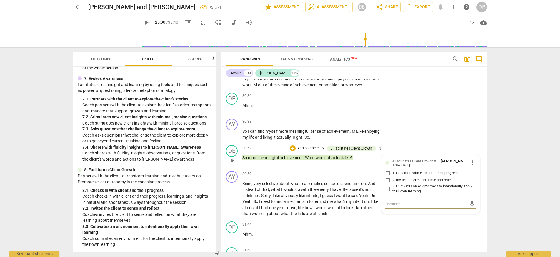
click at [390, 184] on input "2. Invites the client to sense and reflect" at bounding box center [387, 180] width 9 height 7
checkbox input "true"
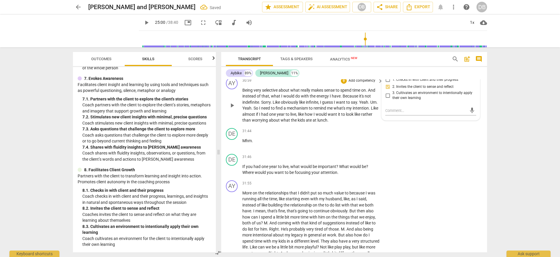
scroll to position [4064, 0]
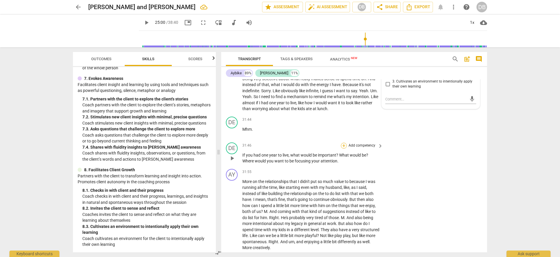
click at [343, 149] on div "+" at bounding box center [344, 146] width 6 height 6
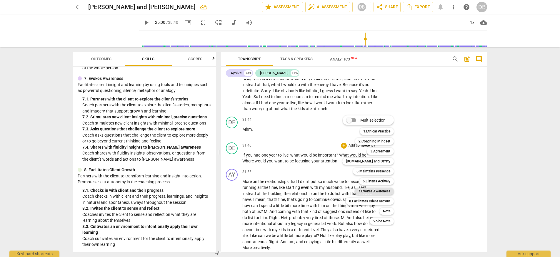
click at [371, 191] on b "7.Evokes Awareness" at bounding box center [374, 191] width 32 height 7
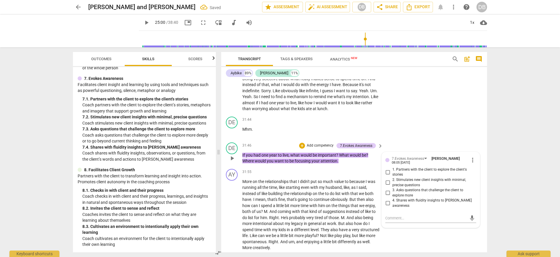
click at [398, 198] on span "3. Asks questions that challenge the client to explore more" at bounding box center [432, 193] width 81 height 10
click at [392, 197] on input "3. Asks questions that challenge the client to explore more" at bounding box center [387, 193] width 9 height 7
checkbox input "true"
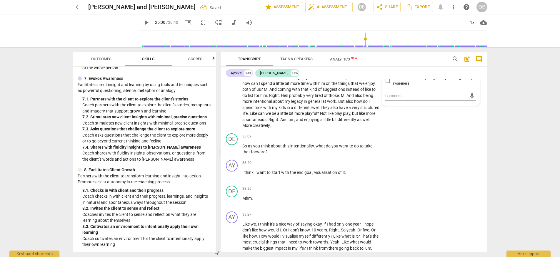
scroll to position [4187, 0]
click at [369, 139] on p "Add competency" at bounding box center [362, 136] width 28 height 5
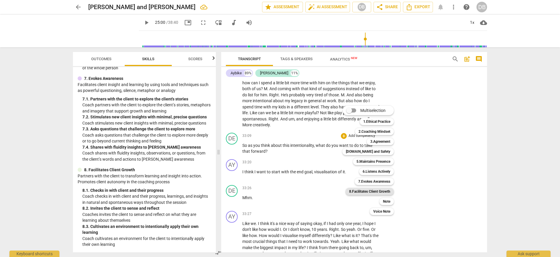
click at [385, 191] on b "8.Facilitates Client Growth" at bounding box center [369, 191] width 41 height 7
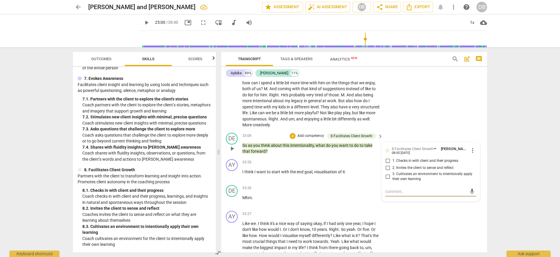
click at [389, 165] on input "1. Checks in with client and their progress" at bounding box center [387, 161] width 9 height 7
checkbox input "true"
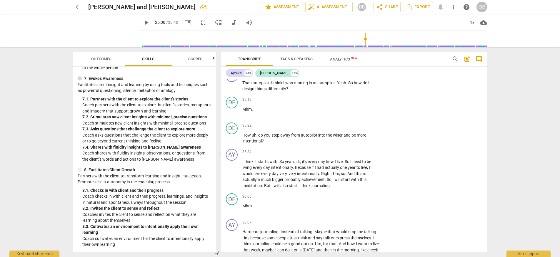
scroll to position [4586, 0]
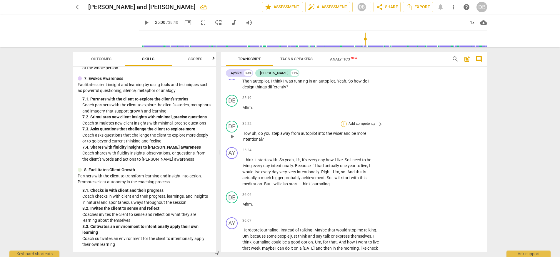
click at [342, 127] on div "+" at bounding box center [344, 124] width 6 height 6
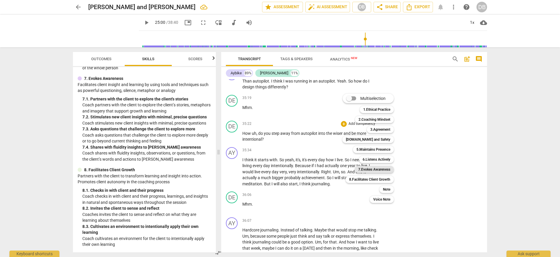
click at [379, 169] on b "7.Evokes Awareness" at bounding box center [374, 169] width 32 height 7
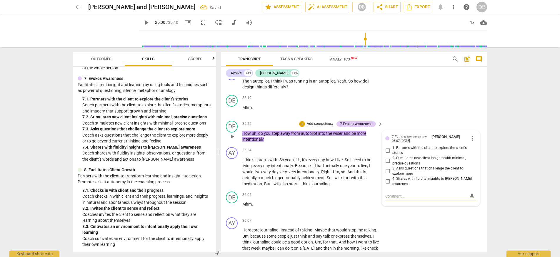
click at [390, 154] on input "1. Partners with the client to explore the client's stories" at bounding box center [387, 150] width 9 height 7
checkbox input "true"
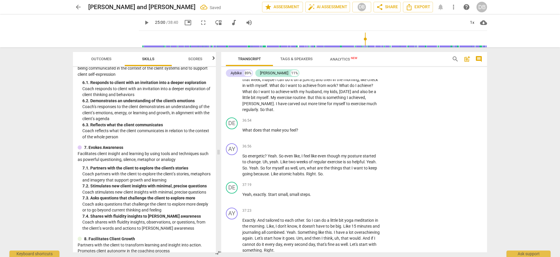
scroll to position [362, 0]
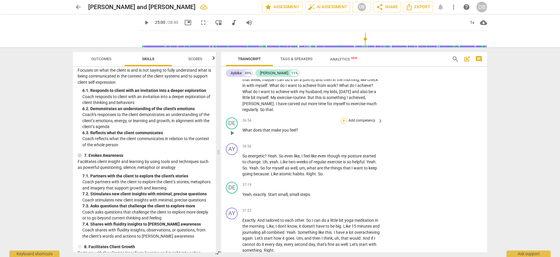
click at [342, 124] on div "+" at bounding box center [344, 121] width 6 height 6
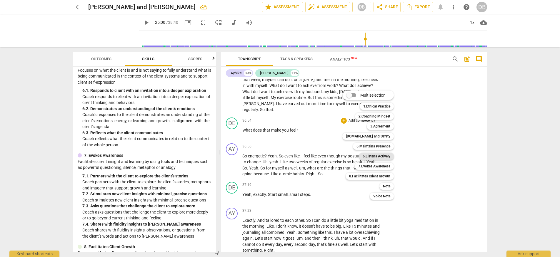
click at [371, 157] on b "6.Listens Actively" at bounding box center [377, 156] width 28 height 7
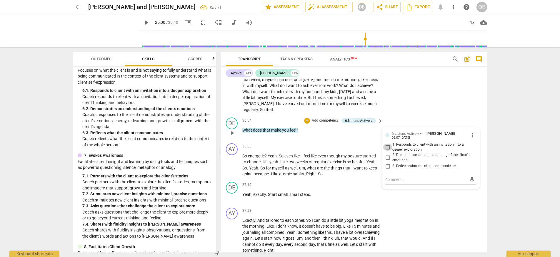
click at [388, 151] on input "1. Responds to client with an invitation into a deeper exploration" at bounding box center [387, 147] width 9 height 7
checkbox input "true"
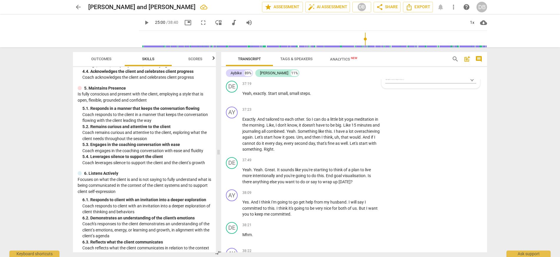
scroll to position [252, 0]
click at [310, 96] on span "steps" at bounding box center [305, 93] width 10 height 5
click at [315, 97] on p "Yeah , exactly . Start small , small steps ." at bounding box center [311, 94] width 138 height 6
click at [345, 87] on div "+" at bounding box center [344, 84] width 6 height 6
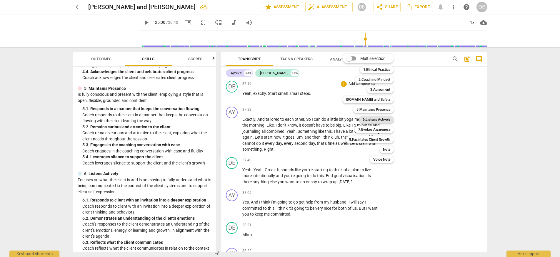
click at [379, 118] on b "6.Listens Actively" at bounding box center [377, 119] width 28 height 7
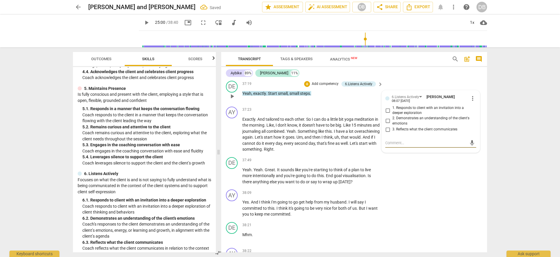
click at [398, 132] on span "3. Reflects what the client communicates" at bounding box center [424, 129] width 65 height 5
click at [392, 133] on input "3. Reflects what the client communicates" at bounding box center [387, 129] width 9 height 7
checkbox input "true"
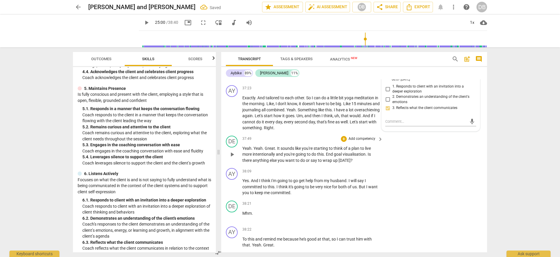
scroll to position [4887, 0]
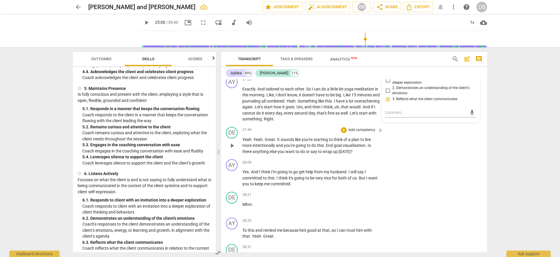
click at [377, 134] on span "keyboard_arrow_right" at bounding box center [380, 130] width 7 height 7
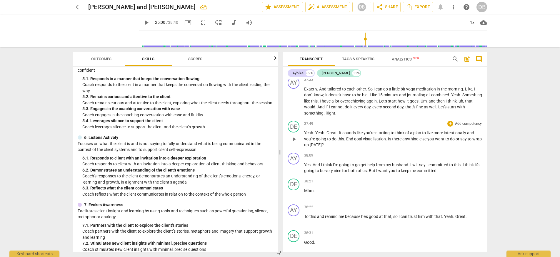
scroll to position [216, 0]
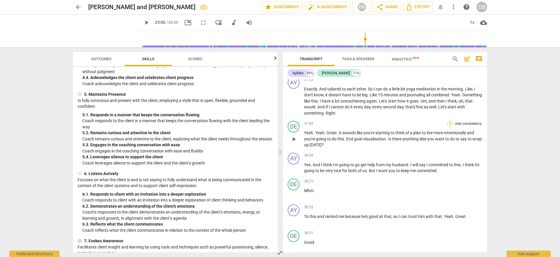
click at [450, 127] on div "+" at bounding box center [450, 124] width 6 height 6
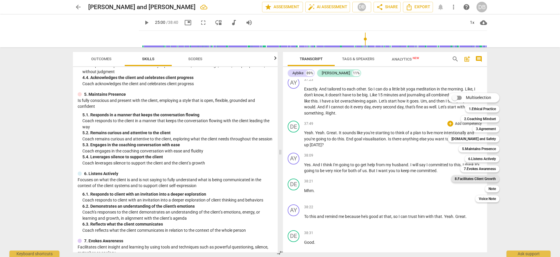
click at [479, 180] on b "8.Facilitates Client Growth" at bounding box center [475, 179] width 41 height 7
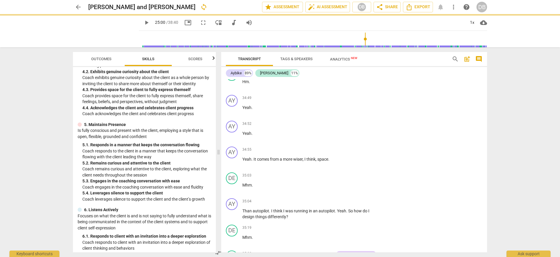
scroll to position [252, 0]
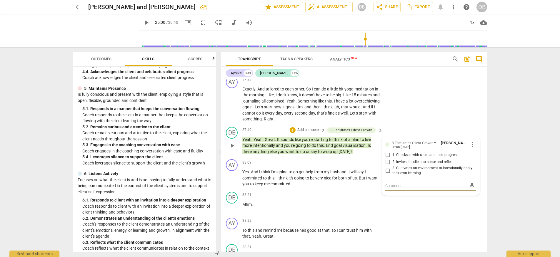
click at [407, 176] on span "3. Cultivates an environment to intentionally apply their own learning" at bounding box center [432, 171] width 81 height 10
click at [392, 174] on input "3. Cultivates an environment to intentionally apply their own learning" at bounding box center [387, 170] width 9 height 7
checkbox input "true"
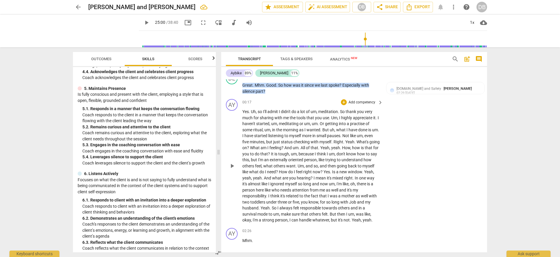
scroll to position [0, 0]
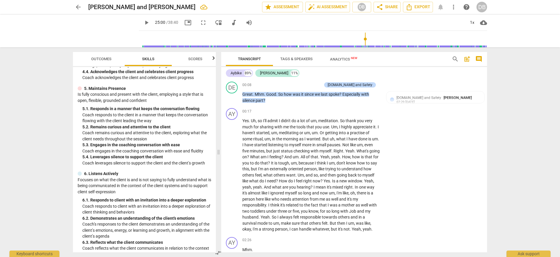
click at [197, 58] on span "Scores" at bounding box center [195, 59] width 14 height 4
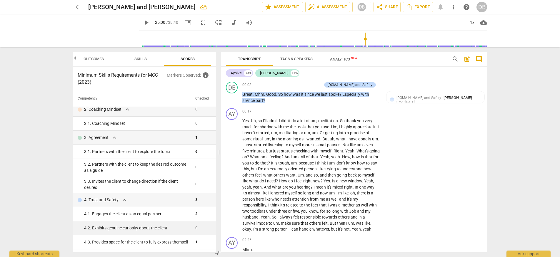
scroll to position [33, 0]
click at [132, 59] on span "Skills" at bounding box center [140, 59] width 26 height 8
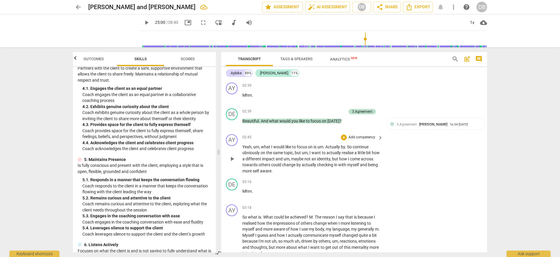
scroll to position [255, 0]
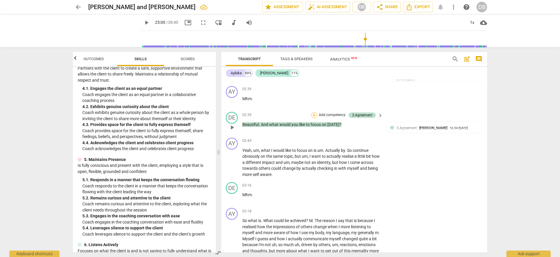
click at [314, 118] on div "+" at bounding box center [314, 115] width 6 height 6
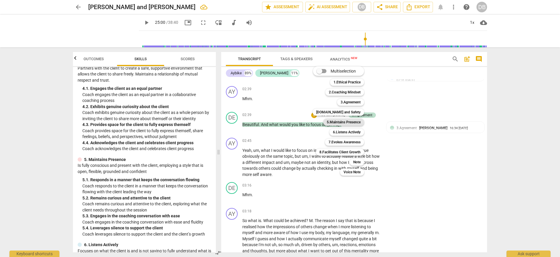
click at [341, 122] on b "5.Maintains Presence" at bounding box center [344, 122] width 34 height 7
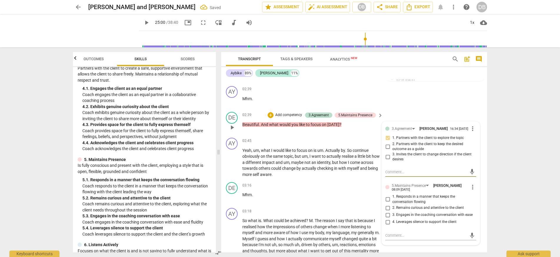
click at [390, 203] on input "1. Responds in a manner that keeps the conversation flowing" at bounding box center [387, 199] width 9 height 7
checkbox input "true"
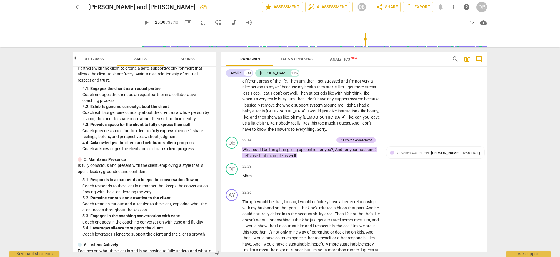
scroll to position [2771, 0]
click at [190, 56] on span "Scores" at bounding box center [188, 59] width 28 height 8
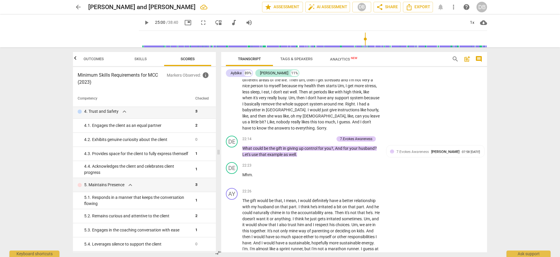
scroll to position [121, 0]
click at [138, 58] on span "Skills" at bounding box center [140, 59] width 12 height 4
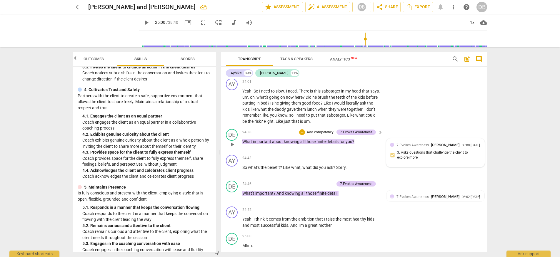
scroll to position [3011, 0]
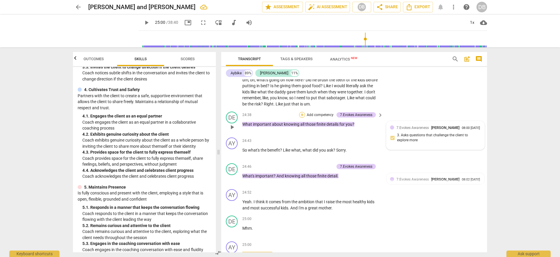
click at [303, 118] on div "+" at bounding box center [302, 115] width 6 height 6
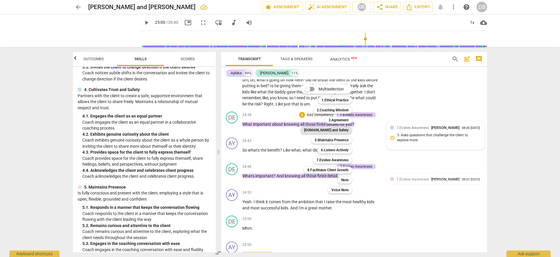
click at [330, 130] on b "[DOMAIN_NAME] and Safety" at bounding box center [326, 130] width 44 height 7
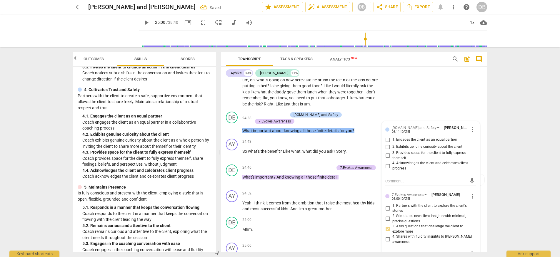
click at [406, 150] on span "2. Exhibits genuine curiosity about the client" at bounding box center [427, 146] width 70 height 5
click at [392, 151] on input "2. Exhibits genuine curiosity about the client" at bounding box center [387, 147] width 9 height 7
checkbox input "true"
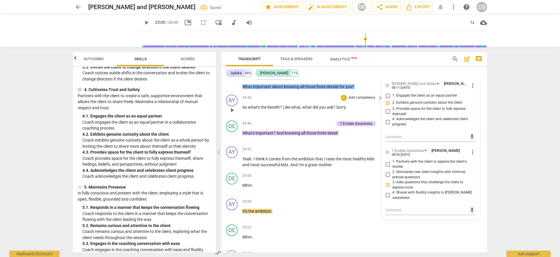
scroll to position [3078, 0]
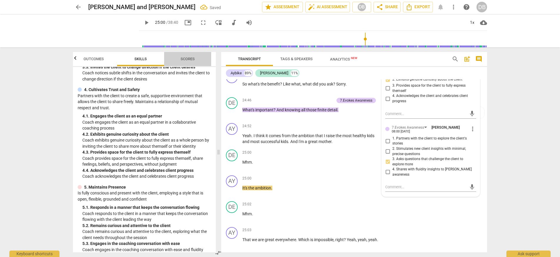
click at [194, 58] on span "Scores" at bounding box center [188, 59] width 14 height 4
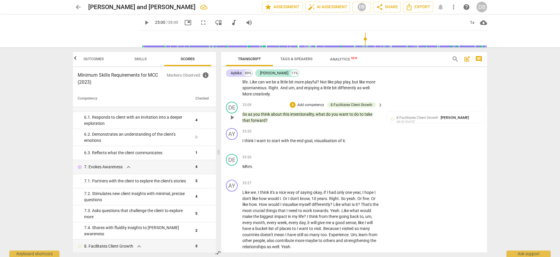
scroll to position [4218, 0]
click at [95, 59] on span "Outcomes" at bounding box center [94, 59] width 20 height 4
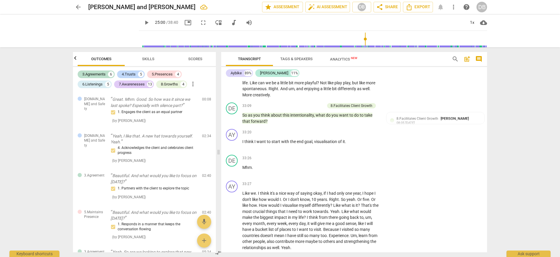
scroll to position [0, 0]
click at [153, 57] on span "Skills" at bounding box center [148, 59] width 12 height 4
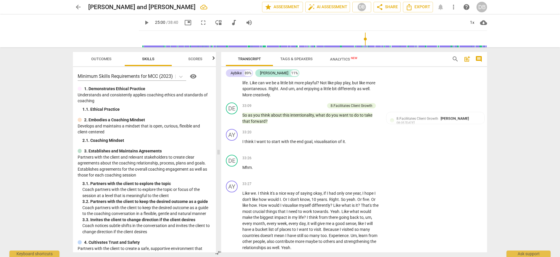
click at [192, 58] on span "Scores" at bounding box center [195, 59] width 14 height 4
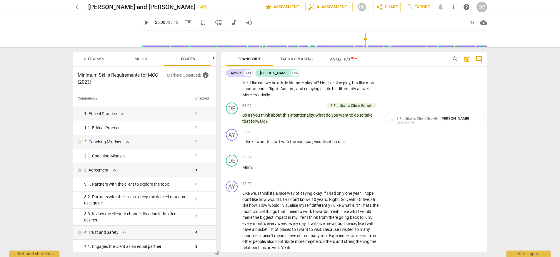
scroll to position [0, 8]
click at [77, 6] on span "arrow_back" at bounding box center [78, 7] width 7 height 7
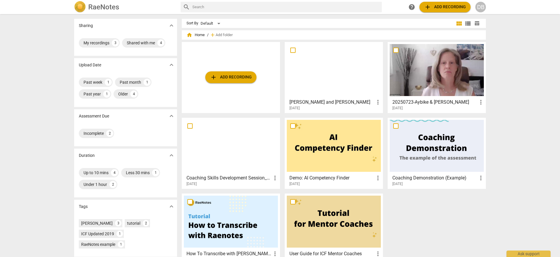
click at [330, 68] on div at bounding box center [334, 70] width 94 height 52
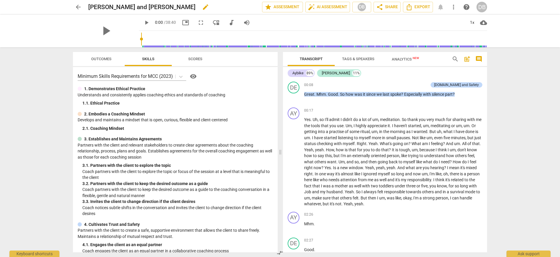
drag, startPoint x: 99, startPoint y: 6, endPoint x: 89, endPoint y: 8, distance: 10.7
click at [99, 6] on h2 "[PERSON_NAME] and [PERSON_NAME]" at bounding box center [141, 7] width 107 height 7
drag, startPoint x: 89, startPoint y: 6, endPoint x: 135, endPoint y: 7, distance: 45.6
click at [135, 7] on h2 "[PERSON_NAME] and [PERSON_NAME]" at bounding box center [141, 7] width 107 height 7
click at [202, 9] on span "edit" at bounding box center [205, 7] width 7 height 7
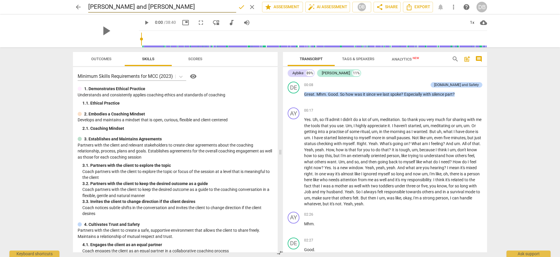
drag, startPoint x: 134, startPoint y: 6, endPoint x: 89, endPoint y: 6, distance: 45.3
click at [89, 6] on input "[PERSON_NAME] and [PERSON_NAME]" at bounding box center [162, 6] width 148 height 11
click at [149, 7] on input "[PERSON_NAME]" at bounding box center [162, 6] width 148 height 11
click at [142, 7] on input "Debbie BrupbacherAybike Ozis and" at bounding box center [162, 6] width 148 height 11
drag, startPoint x: 166, startPoint y: 6, endPoint x: 208, endPoint y: 6, distance: 42.4
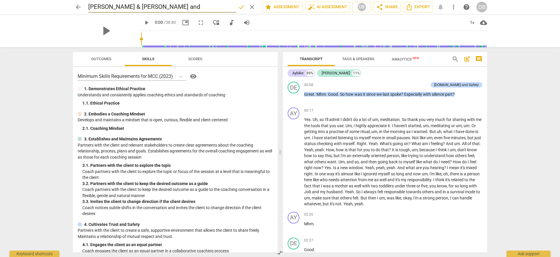
click at [208, 6] on input "Debbie Brupbacher & Aybike Ozis and" at bounding box center [162, 6] width 148 height 11
click at [216, 7] on input "Debbie Brupbacher & Aybike" at bounding box center [162, 6] width 148 height 11
type input "Debbie Brupbacher & Aybike"
click at [239, 8] on span "done" at bounding box center [241, 7] width 7 height 7
click at [271, 7] on span "star Assessment" at bounding box center [283, 7] width 36 height 7
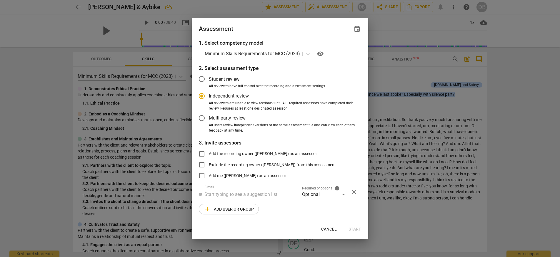
radio input "false"
click at [205, 79] on input "Student review" at bounding box center [202, 79] width 14 height 14
radio input "false"
click at [217, 191] on input "text" at bounding box center [252, 194] width 96 height 9
type input "Ghaya"
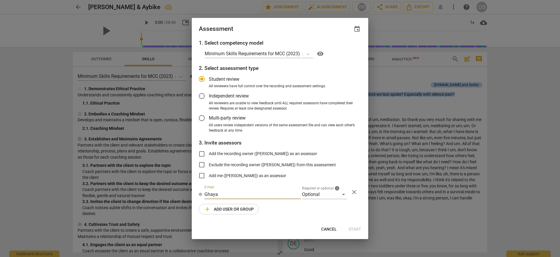
radio input "false"
click at [247, 193] on input "Ghaya" at bounding box center [252, 194] width 96 height 9
paste input "ghayabarwani@gmail.com"
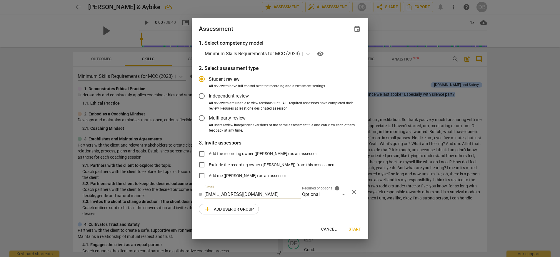
type input "ghayabarwani@gmail.com"
click at [357, 229] on span "Start" at bounding box center [355, 230] width 13 height 6
radio input "false"
type input "Ghaya Barwani <ghayabarwani@gmail.com>"
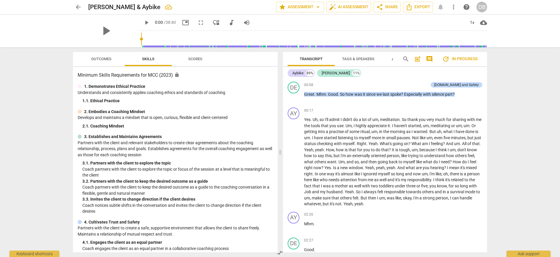
click at [430, 59] on span "comment" at bounding box center [429, 59] width 7 height 7
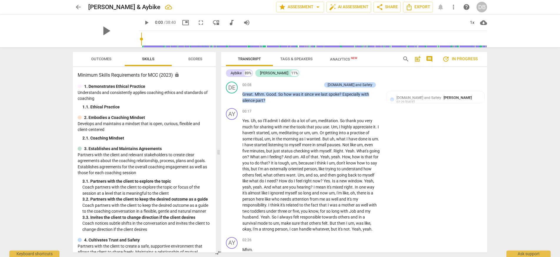
click at [426, 63] on div "search post_add comment" at bounding box center [417, 59] width 35 height 14
click at [420, 59] on span "post_add" at bounding box center [417, 59] width 7 height 7
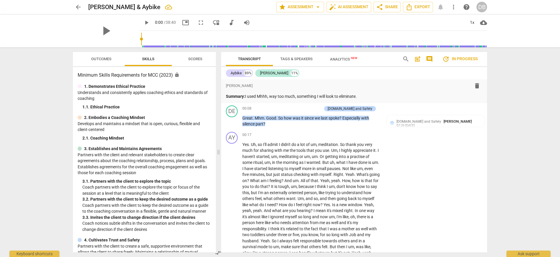
click at [465, 58] on span "update In progress" at bounding box center [459, 59] width 35 height 7
click at [372, 96] on p "Summary: I used Mhhh, way too much, something I will look to eliminate." at bounding box center [354, 97] width 257 height 6
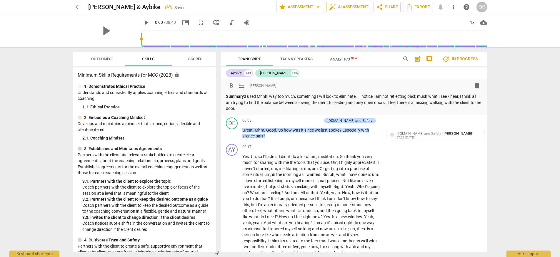
click at [377, 72] on div "Aybike 89% Debbie 11%" at bounding box center [354, 73] width 257 height 10
click at [79, 7] on span "arrow_back" at bounding box center [78, 7] width 7 height 7
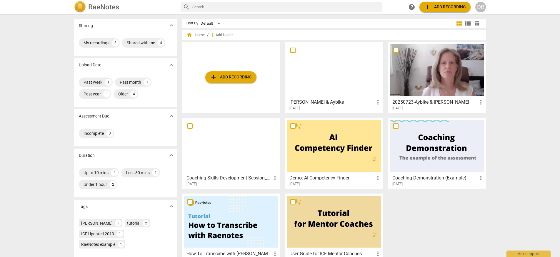
click at [332, 74] on div at bounding box center [334, 70] width 94 height 52
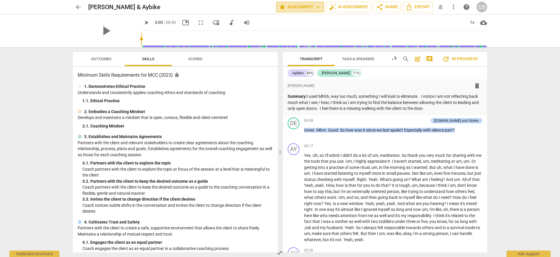
click at [294, 8] on span "star Assessment arrow_drop_down" at bounding box center [300, 7] width 43 height 7
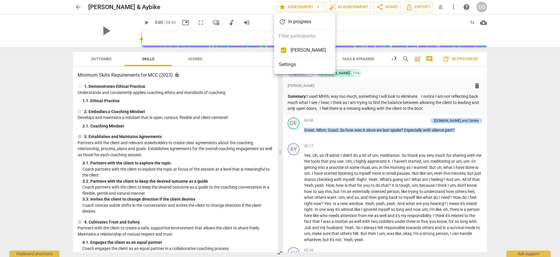
click at [521, 88] on div at bounding box center [280, 128] width 560 height 257
